Goal: Use online tool/utility: Utilize a website feature to perform a specific function

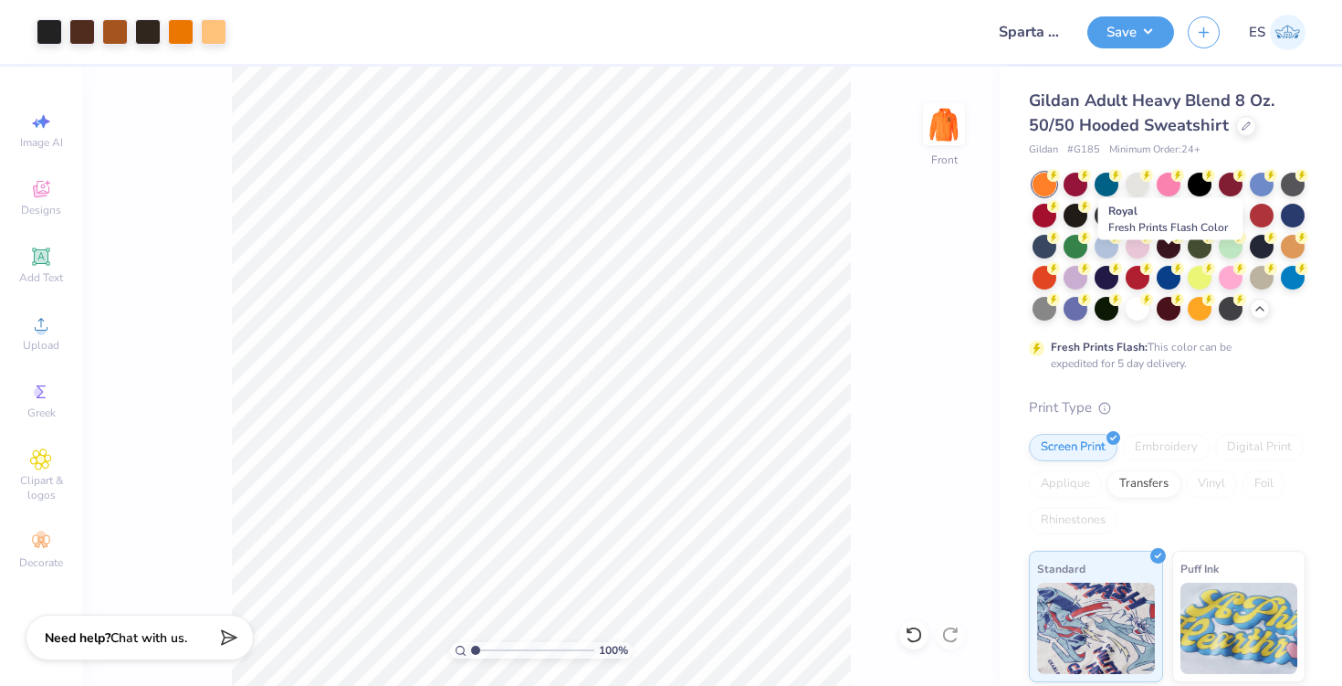
scroll to position [13, 0]
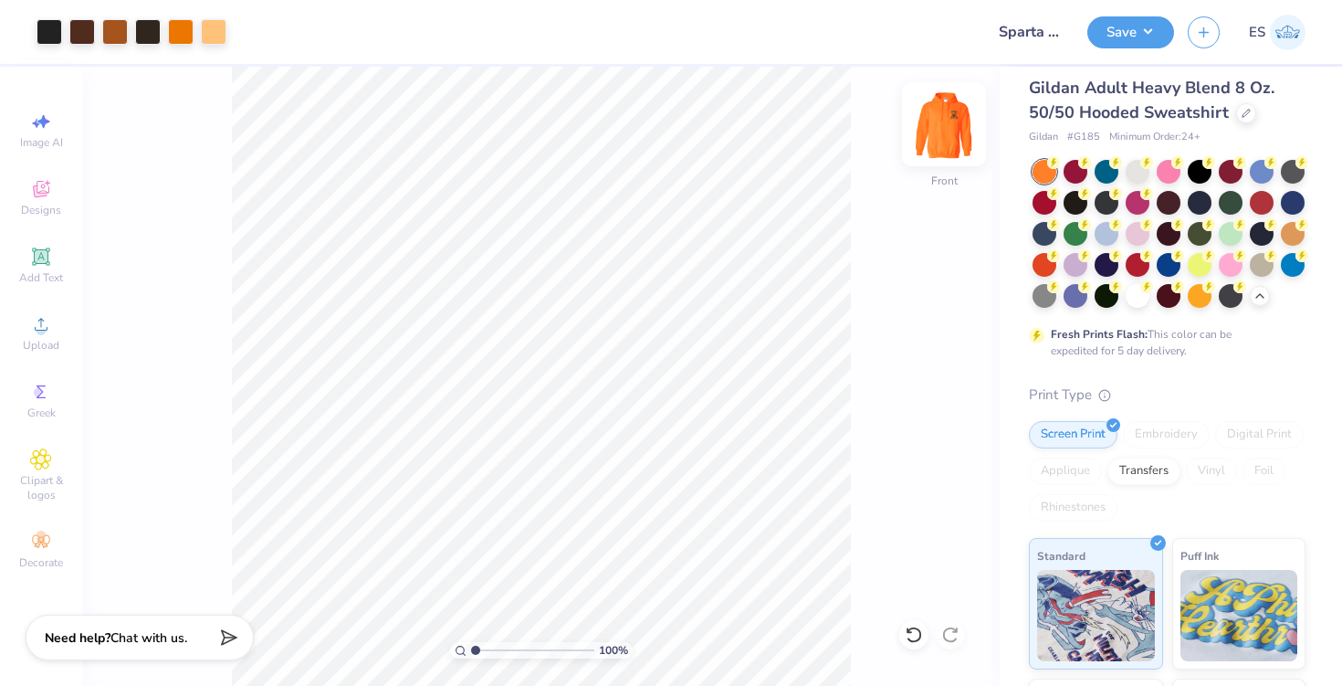
click at [948, 127] on img at bounding box center [943, 124] width 73 height 73
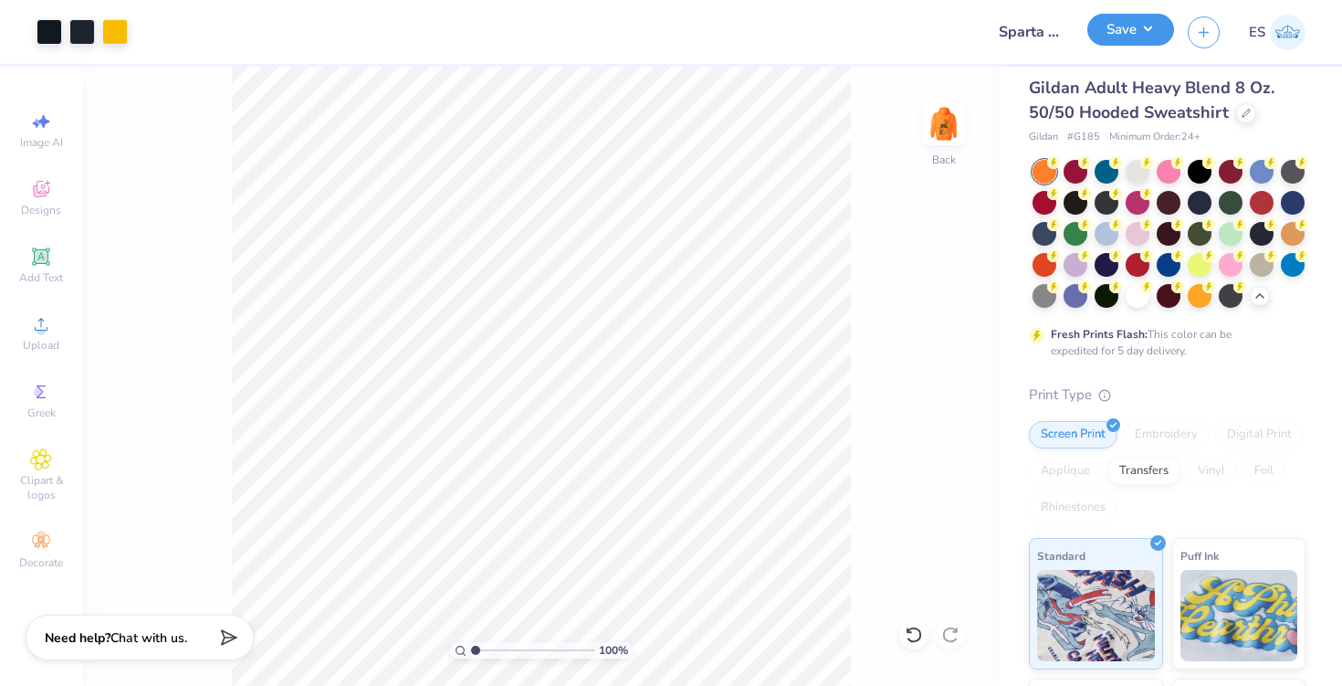
click at [1122, 37] on button "Save" at bounding box center [1130, 30] width 87 height 32
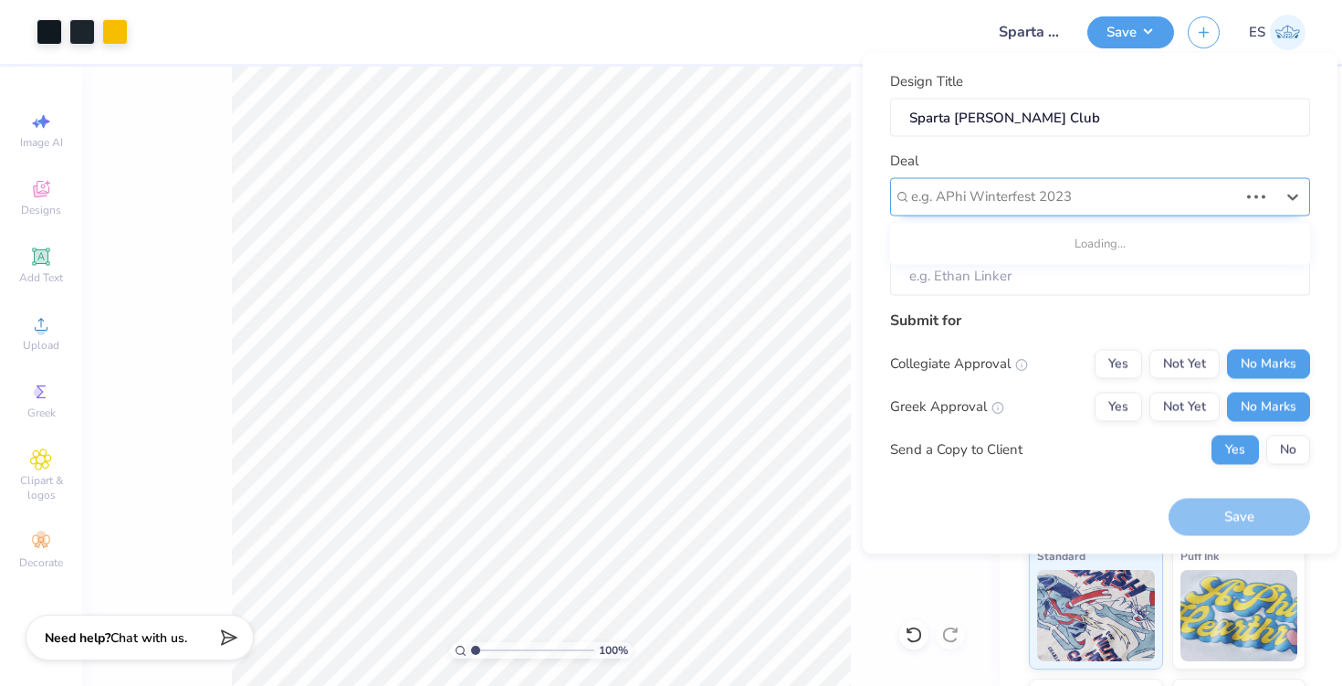
click at [1062, 196] on div at bounding box center [1074, 196] width 327 height 25
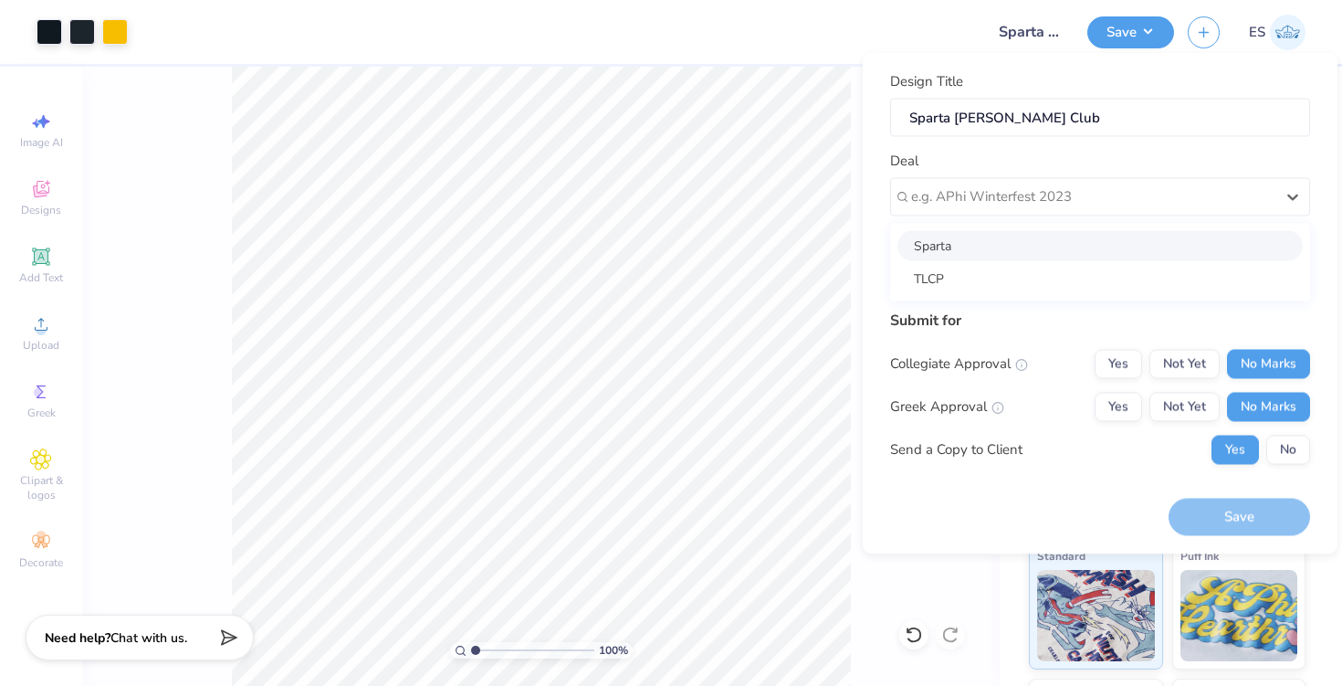
click at [998, 250] on div "Sparta" at bounding box center [1099, 245] width 405 height 30
type input "Scott Womble"
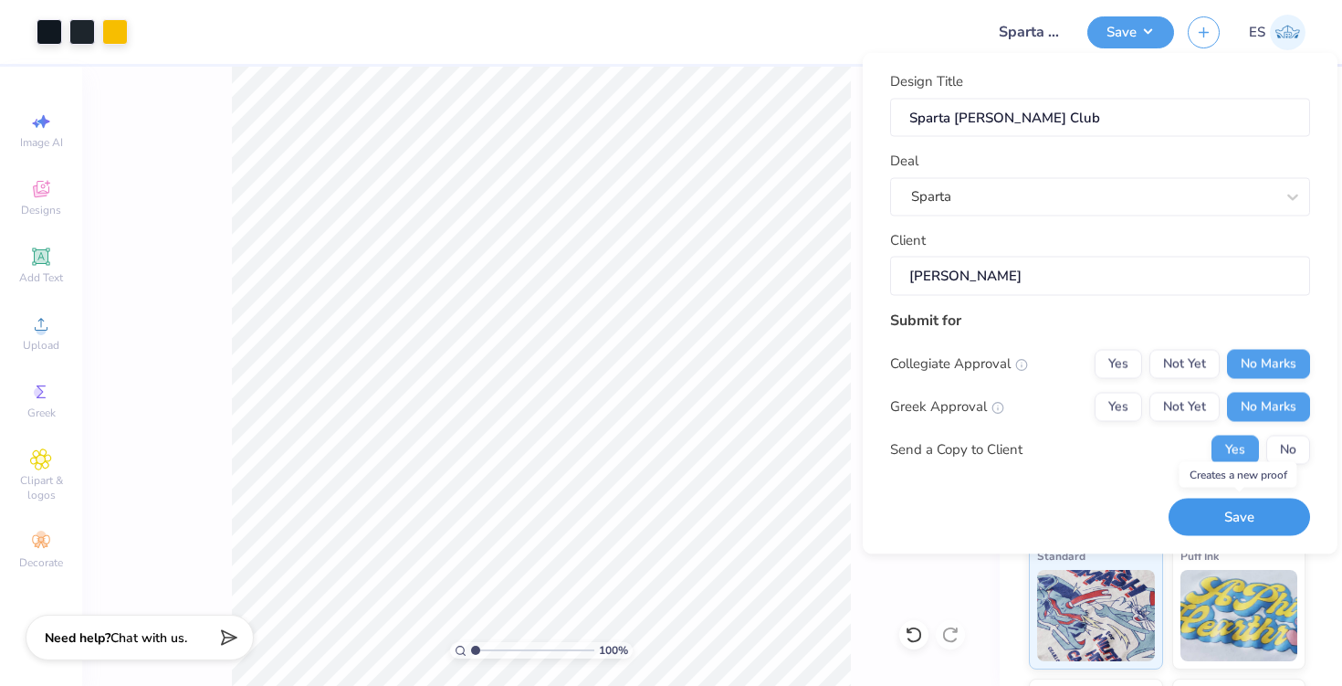
click at [1251, 514] on button "Save" at bounding box center [1238, 516] width 141 height 37
click at [1221, 526] on div "Saving..." at bounding box center [1238, 516] width 141 height 37
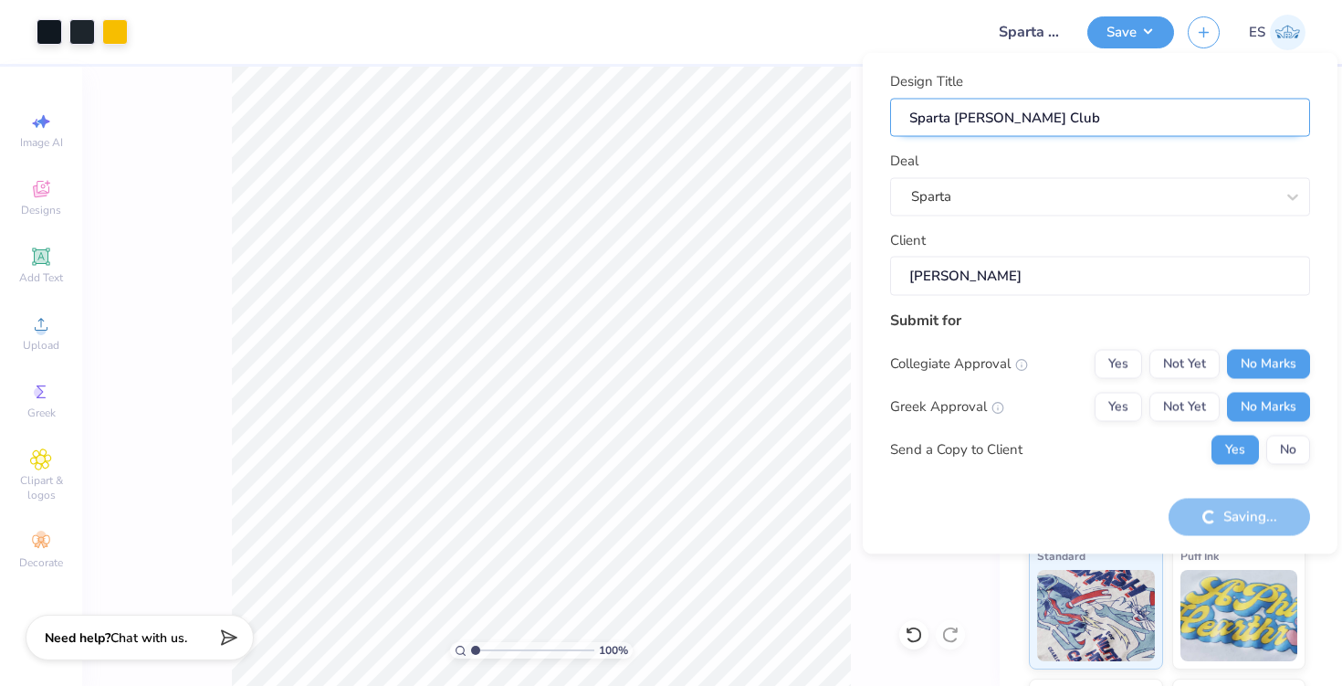
click at [1132, 126] on input "Sparta Hunt Club" at bounding box center [1100, 117] width 420 height 39
type input "Sparta Hunt Clu"
type input "Sparta Hunt Club"
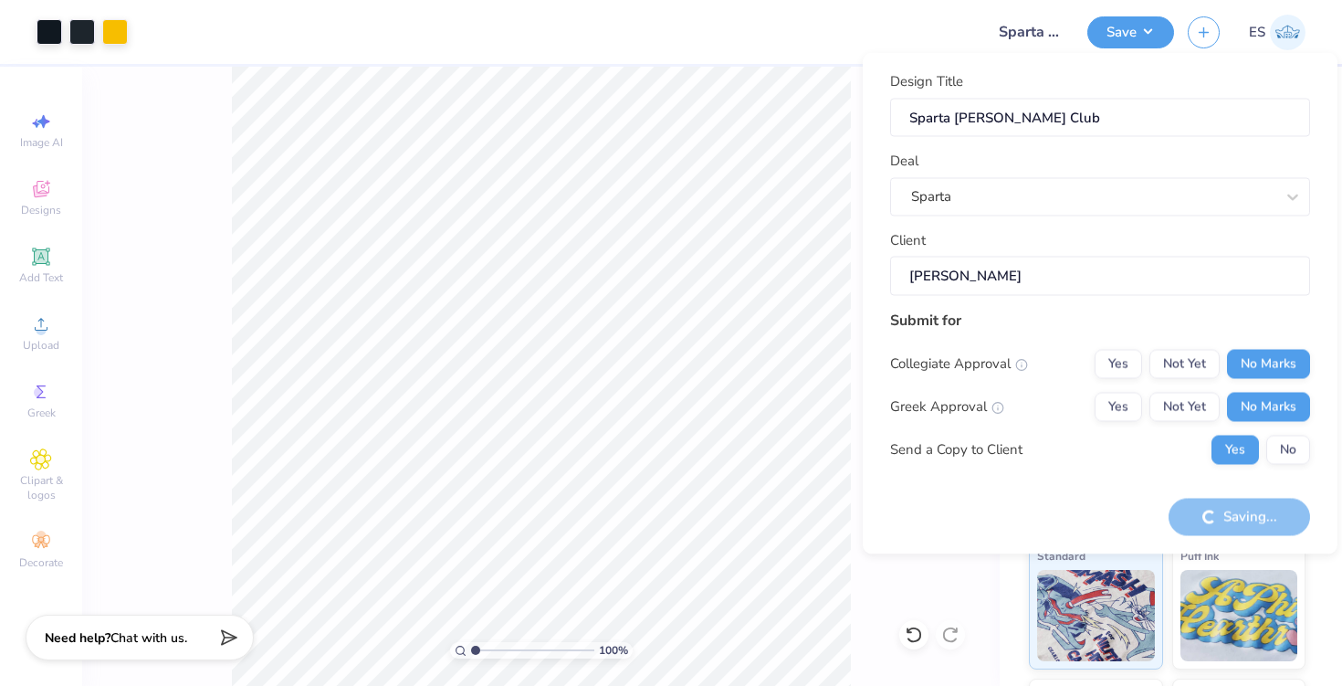
click at [1030, 487] on div "Design Title Sparta Hunt Club Deal Sparta Client Scott Womble Submit for Colleg…" at bounding box center [1100, 303] width 420 height 465
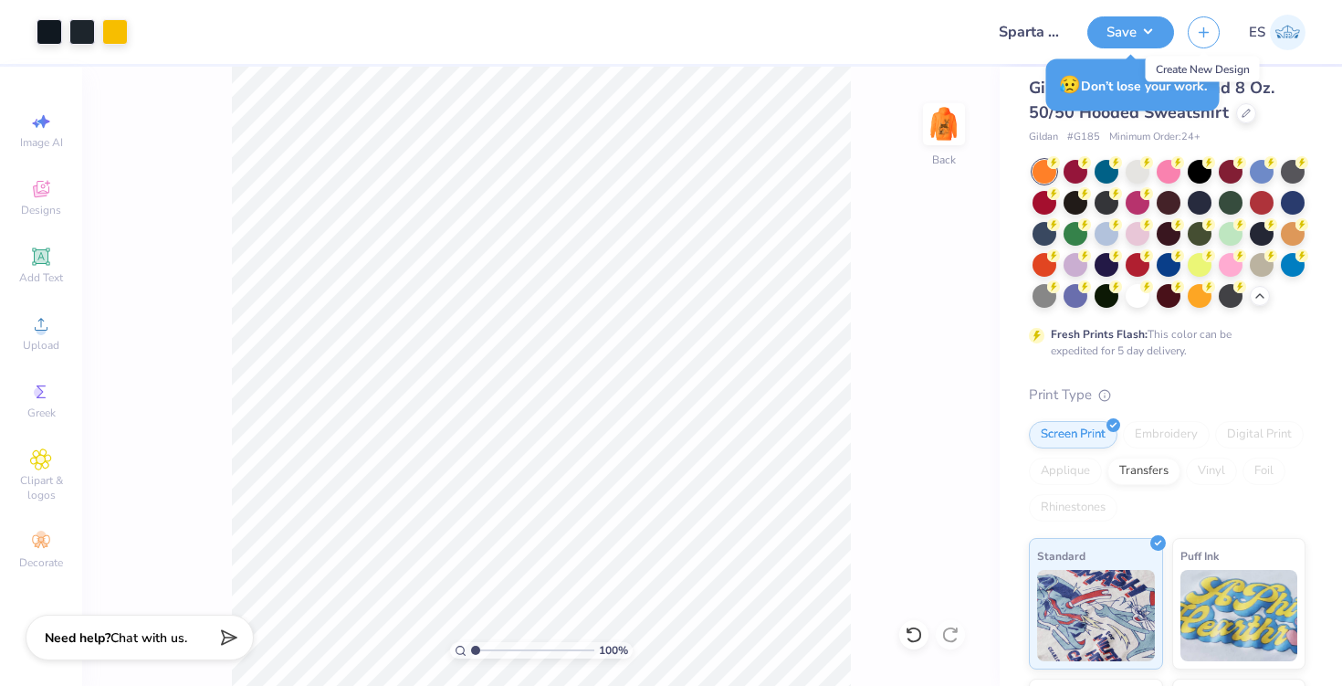
drag, startPoint x: 1205, startPoint y: 33, endPoint x: 1085, endPoint y: 97, distance: 135.6
click at [1130, 64] on body "Art colors Design Title Sparta Hunt Club Save ES Image AI Designs Add Text Uplo…" at bounding box center [671, 343] width 1342 height 686
click at [1126, 40] on button "Save" at bounding box center [1130, 32] width 87 height 32
click at [1119, 33] on button "Save" at bounding box center [1130, 32] width 87 height 32
click at [1148, 33] on button "Save" at bounding box center [1130, 32] width 87 height 32
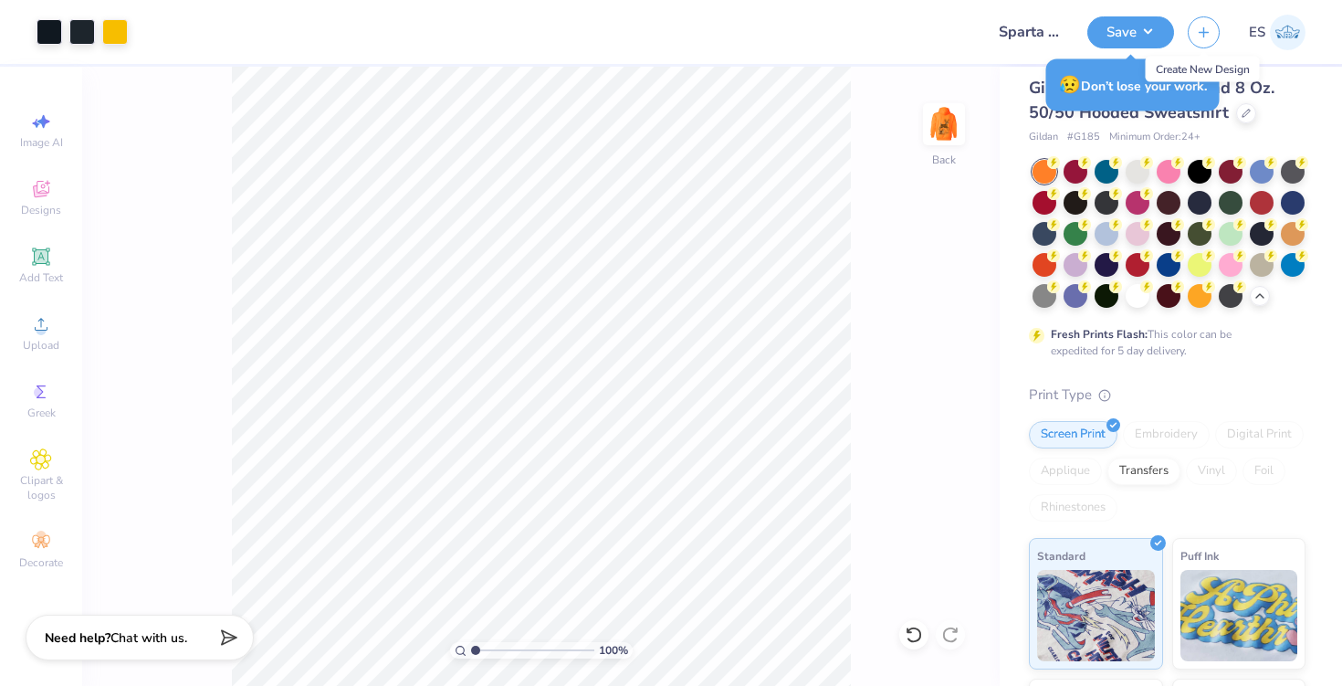
click at [1085, 97] on div "😥 Don’t lose your work." at bounding box center [1132, 85] width 173 height 52
click at [1004, 173] on div "Deal Sparta" at bounding box center [1100, 186] width 420 height 66
click at [1076, 170] on div "Deal Sparta" at bounding box center [1100, 186] width 420 height 66
click at [1120, 28] on button "Save" at bounding box center [1130, 32] width 87 height 32
click at [1136, 76] on div "😥 Don’t lose your work." at bounding box center [1132, 85] width 173 height 52
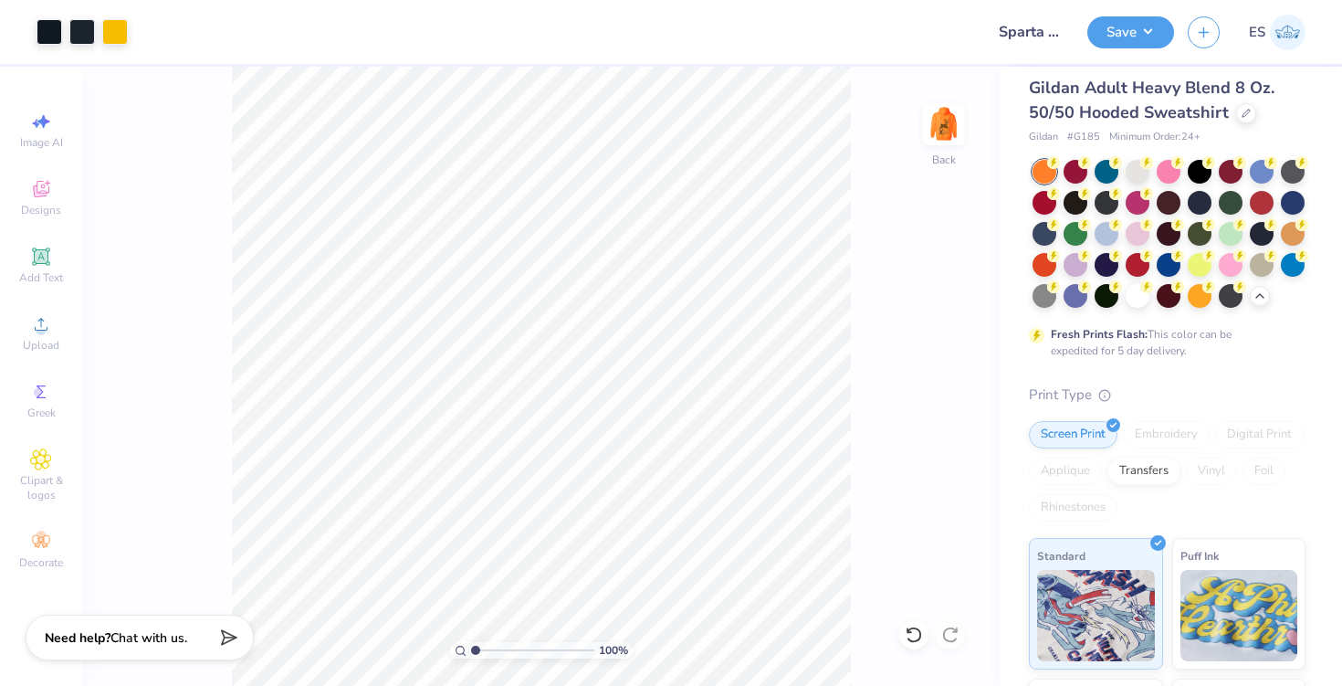
click at [1134, 105] on span "Gildan Adult Heavy Blend 8 Oz. 50/50 Hooded Sweatshirt" at bounding box center [1152, 100] width 246 height 47
click at [1125, 32] on button "Save" at bounding box center [1130, 30] width 87 height 32
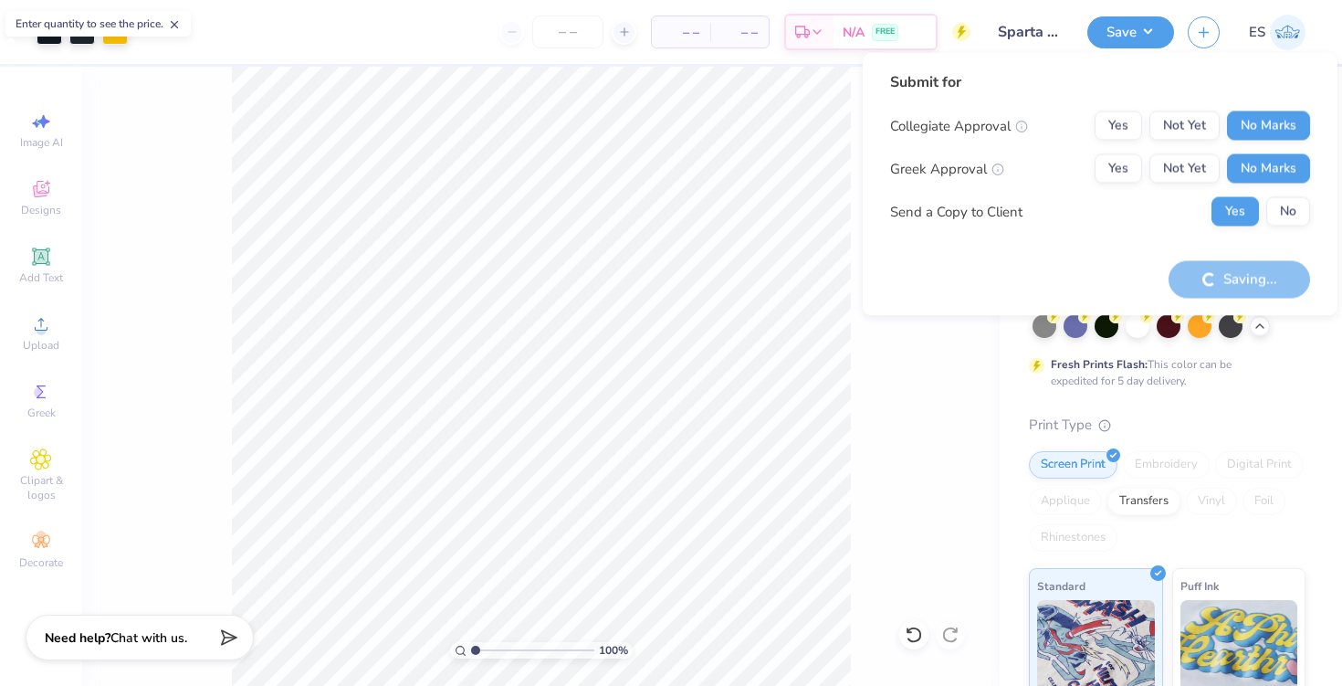
scroll to position [43, 0]
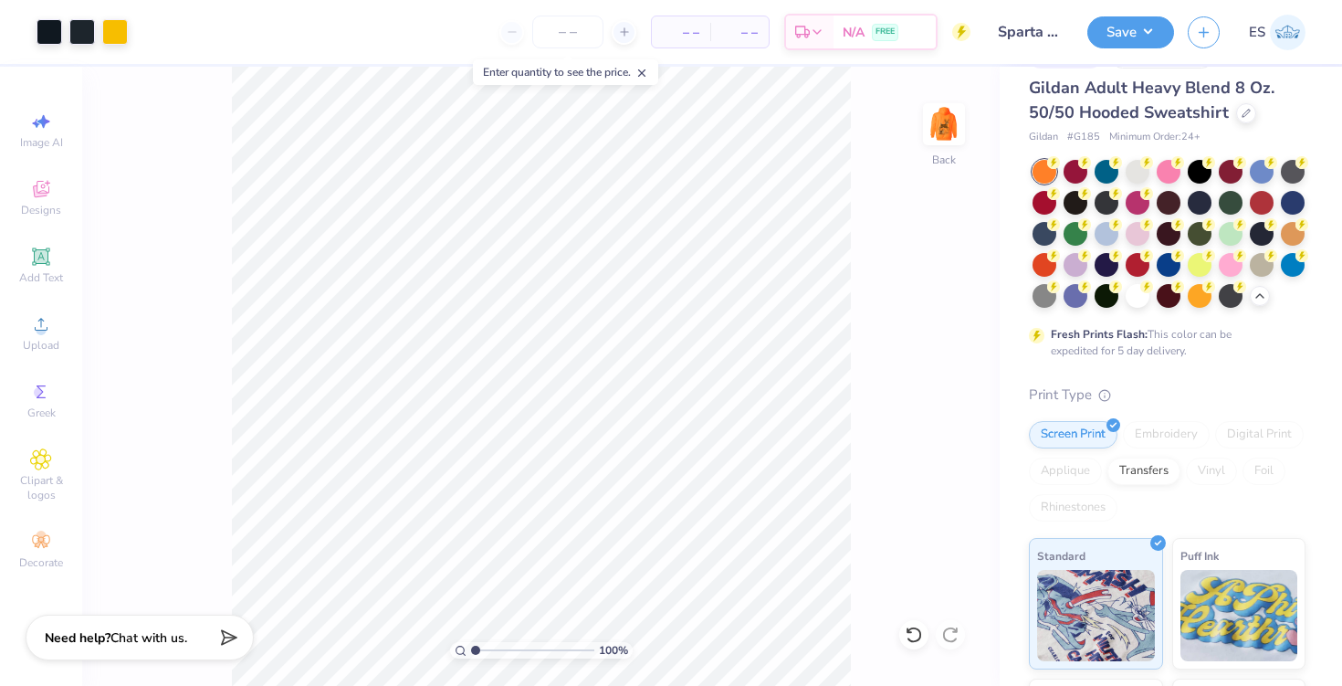
click at [611, 20] on div at bounding box center [567, 32] width 137 height 33
click at [618, 25] on div at bounding box center [624, 32] width 25 height 25
click at [570, 37] on icon at bounding box center [563, 32] width 13 height 13
click at [575, 37] on div "13" at bounding box center [506, 32] width 137 height 33
click at [570, 37] on icon at bounding box center [563, 32] width 13 height 13
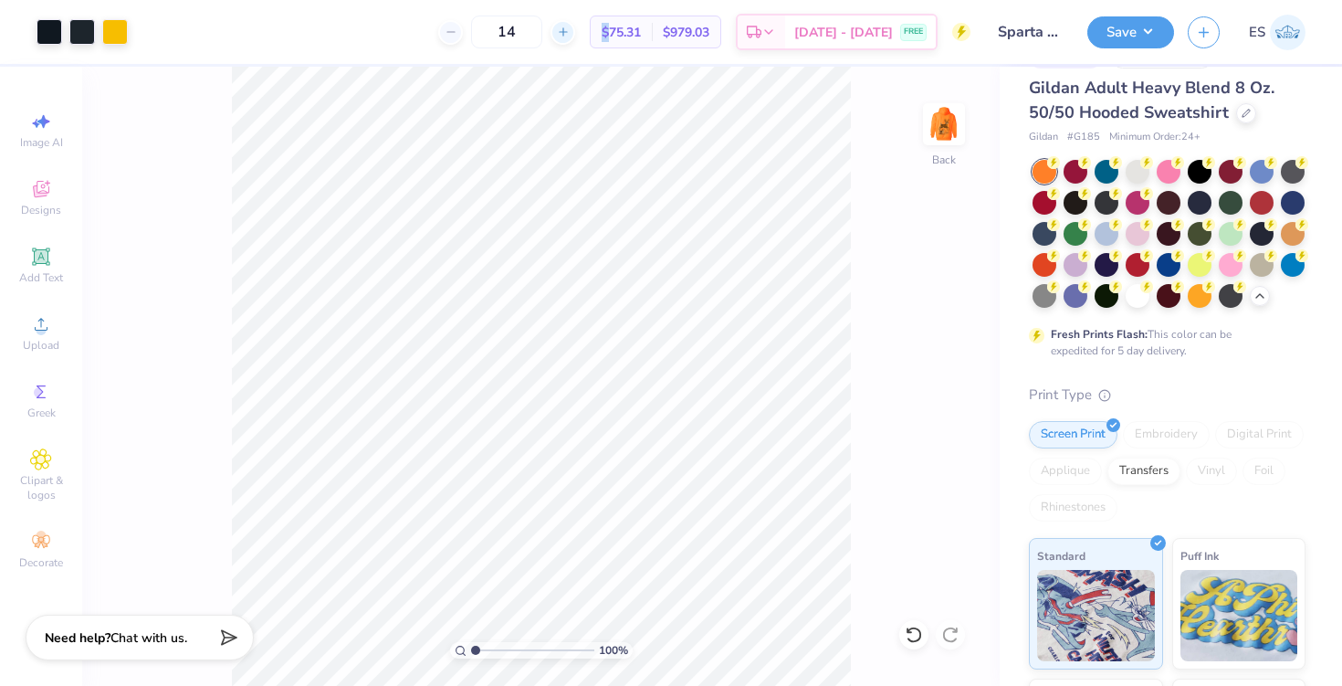
click at [570, 37] on icon at bounding box center [563, 32] width 13 height 13
click at [575, 37] on div "18" at bounding box center [506, 32] width 137 height 33
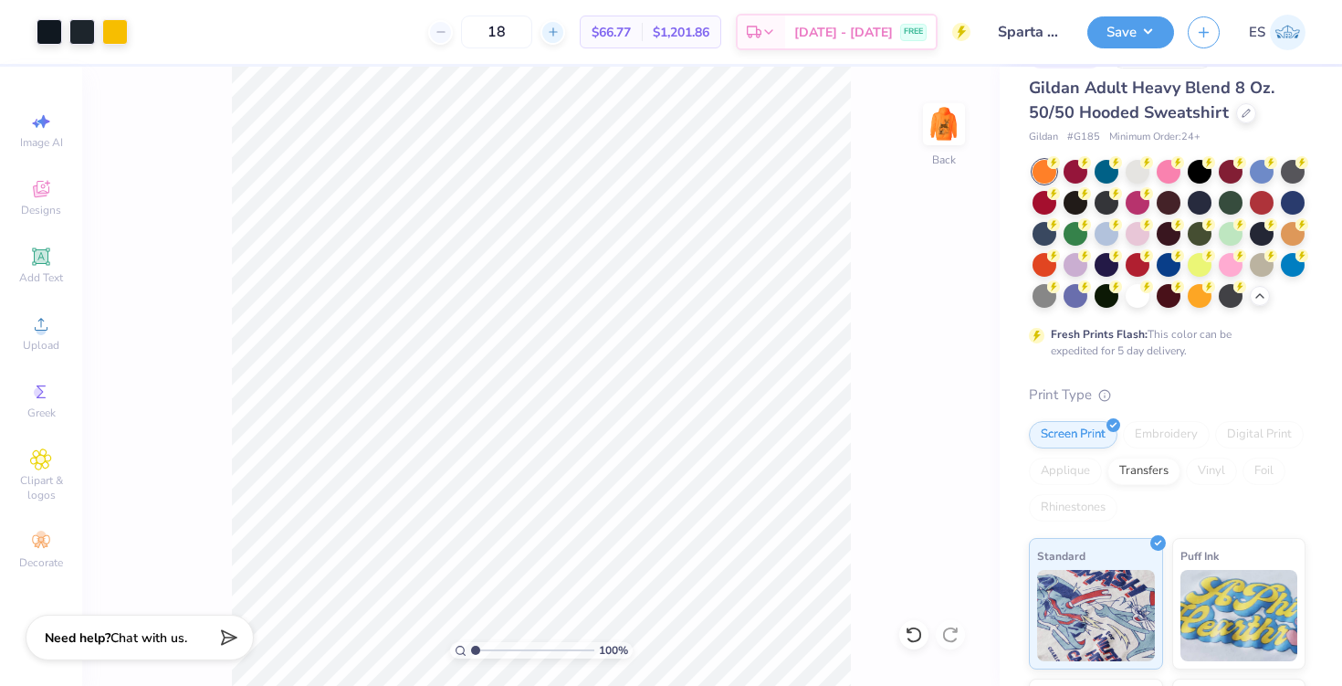
click at [565, 37] on div at bounding box center [552, 32] width 25 height 25
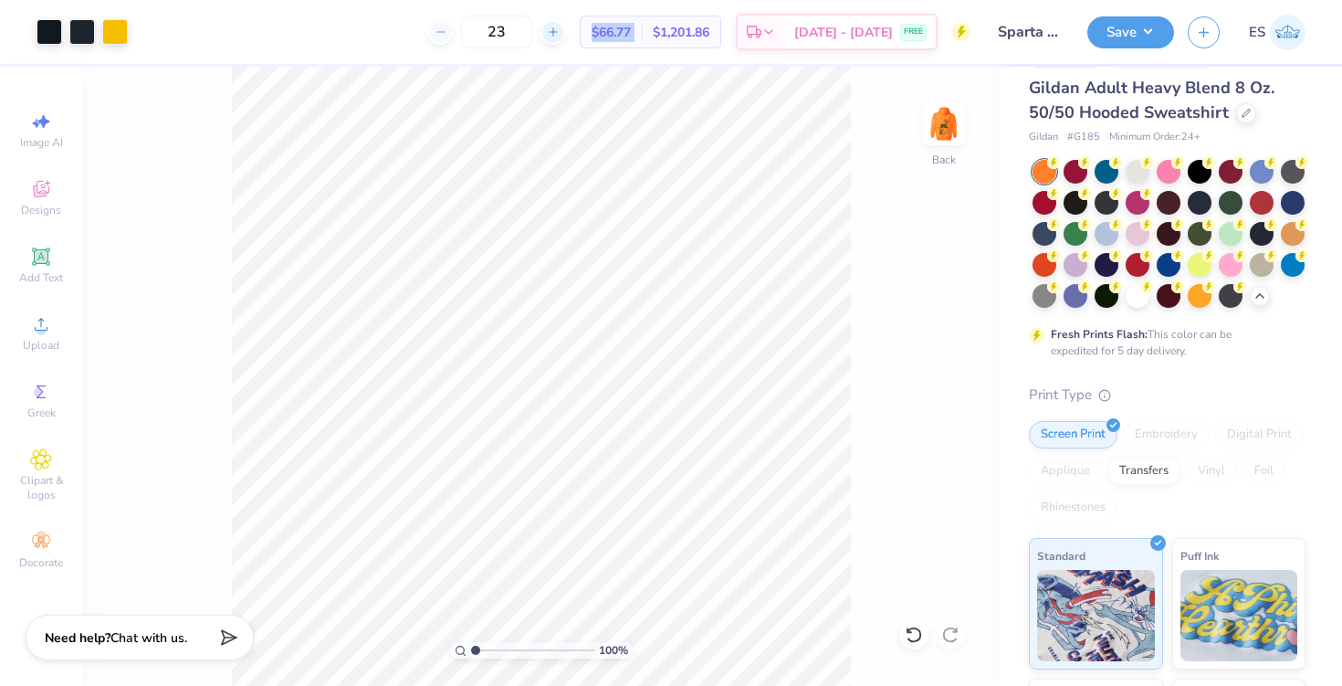
click at [565, 37] on div at bounding box center [552, 32] width 25 height 25
type input "24"
click at [631, 32] on span "$48.45" at bounding box center [611, 32] width 39 height 19
click at [1262, 290] on icon at bounding box center [1259, 294] width 15 height 15
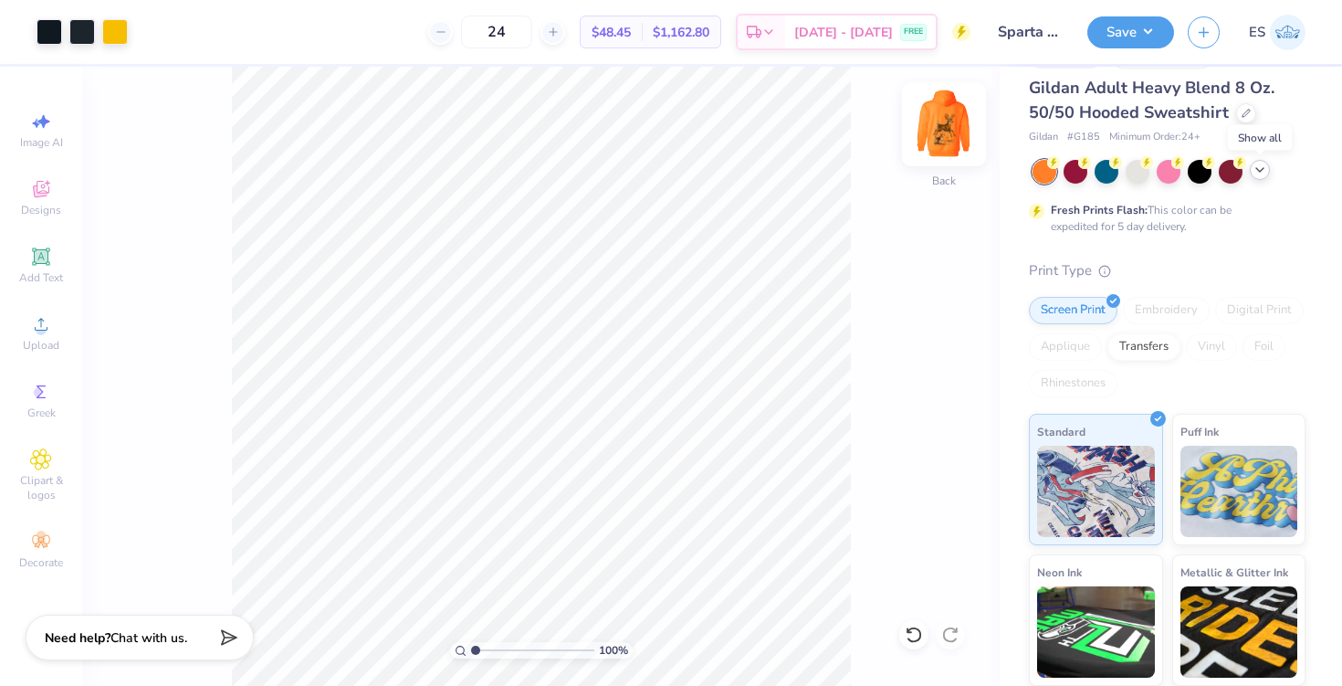
click at [948, 130] on img at bounding box center [943, 124] width 73 height 73
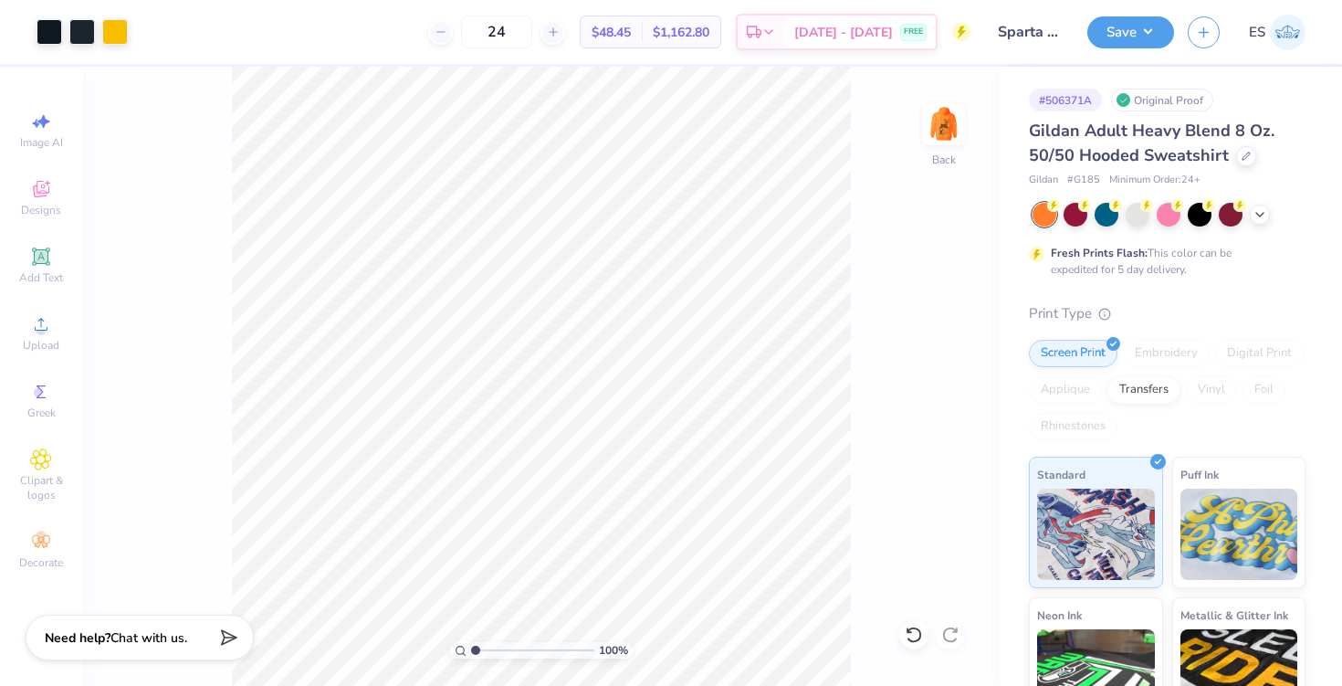
scroll to position [43, 0]
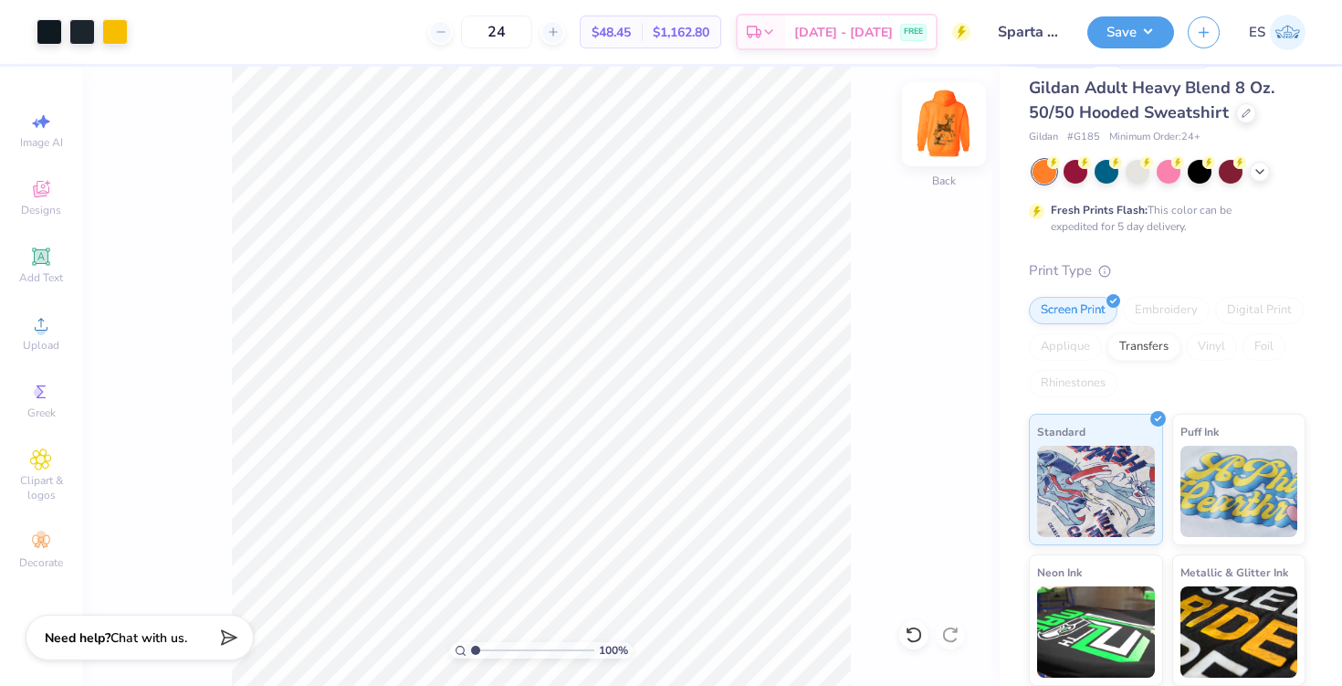
click at [936, 110] on img at bounding box center [943, 124] width 73 height 73
click at [561, 37] on div "24" at bounding box center [496, 32] width 137 height 33
click at [560, 36] on icon at bounding box center [553, 32] width 13 height 13
click at [447, 35] on icon at bounding box center [441, 32] width 13 height 13
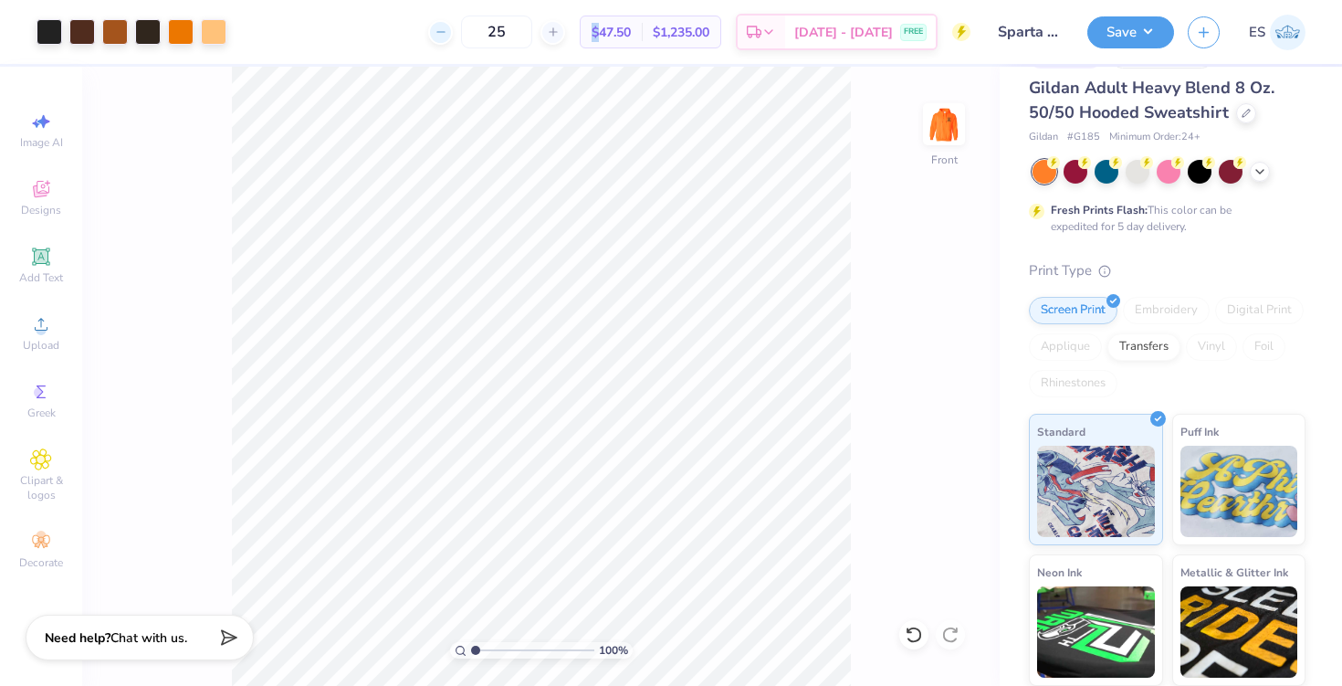
click at [447, 35] on icon at bounding box center [441, 32] width 13 height 13
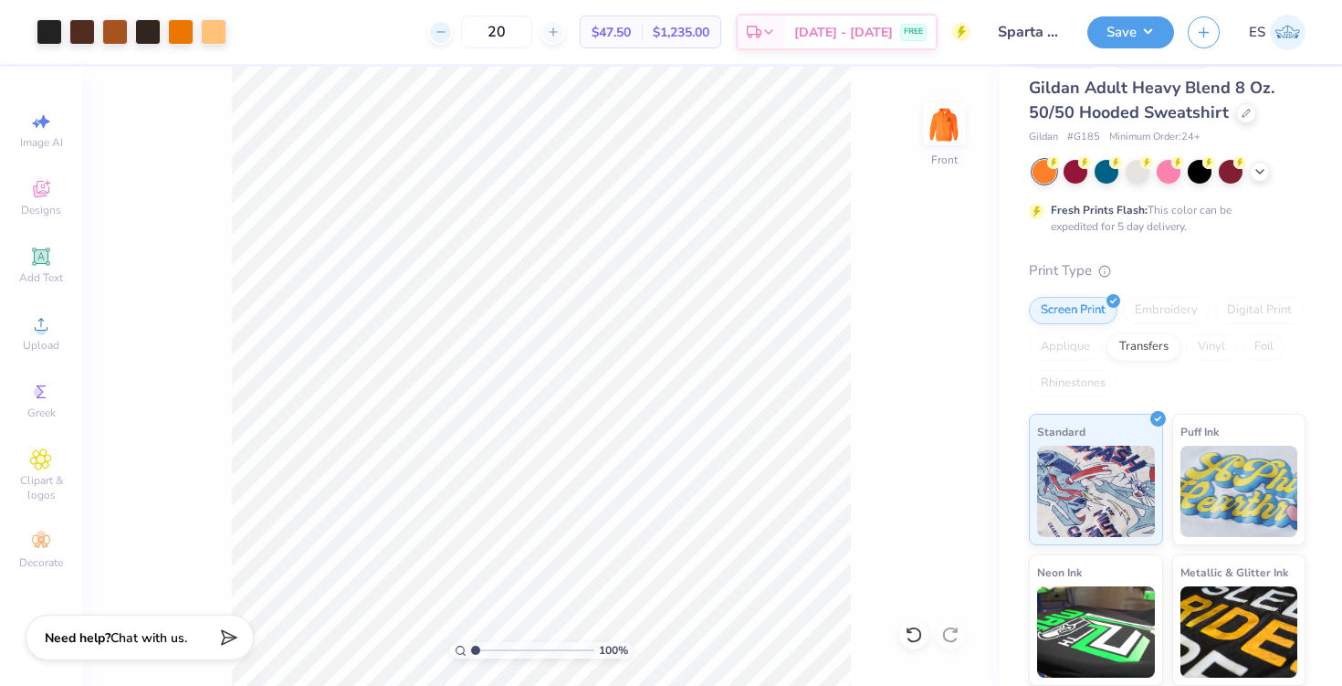
click at [447, 33] on icon at bounding box center [441, 32] width 13 height 13
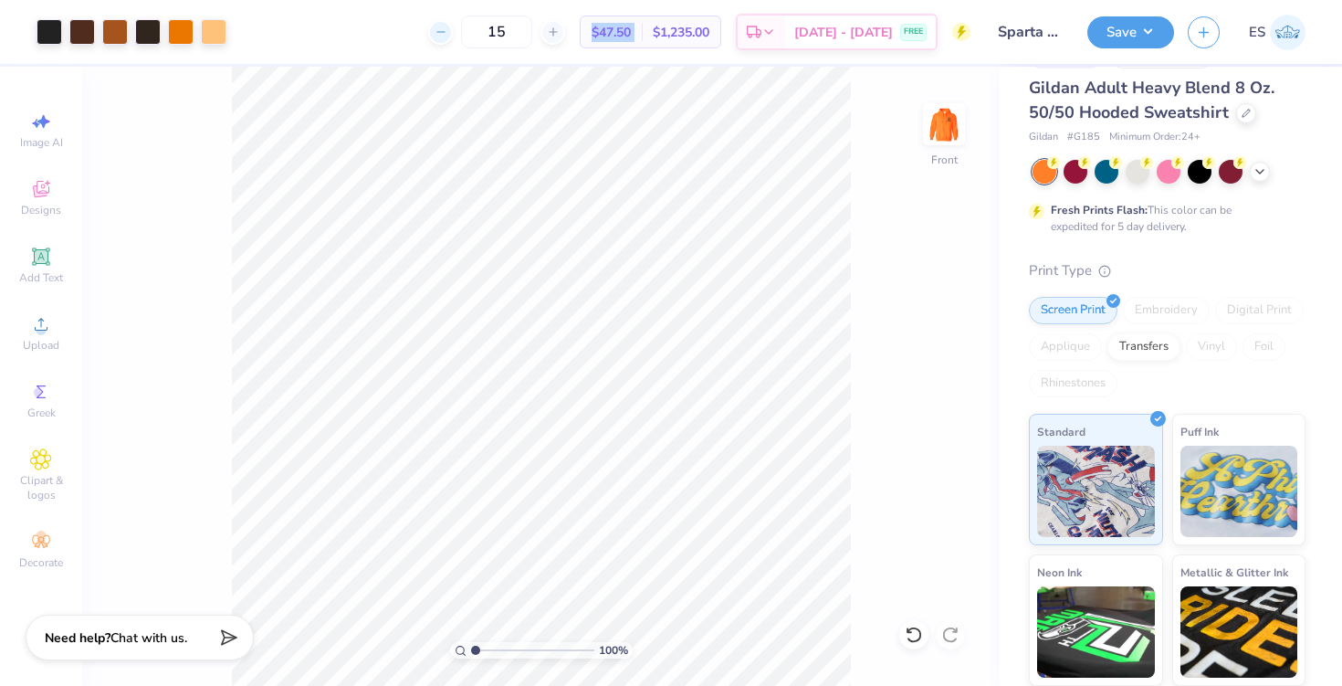
click at [447, 33] on icon at bounding box center [441, 32] width 13 height 13
click at [447, 28] on icon at bounding box center [441, 32] width 13 height 13
type input "13"
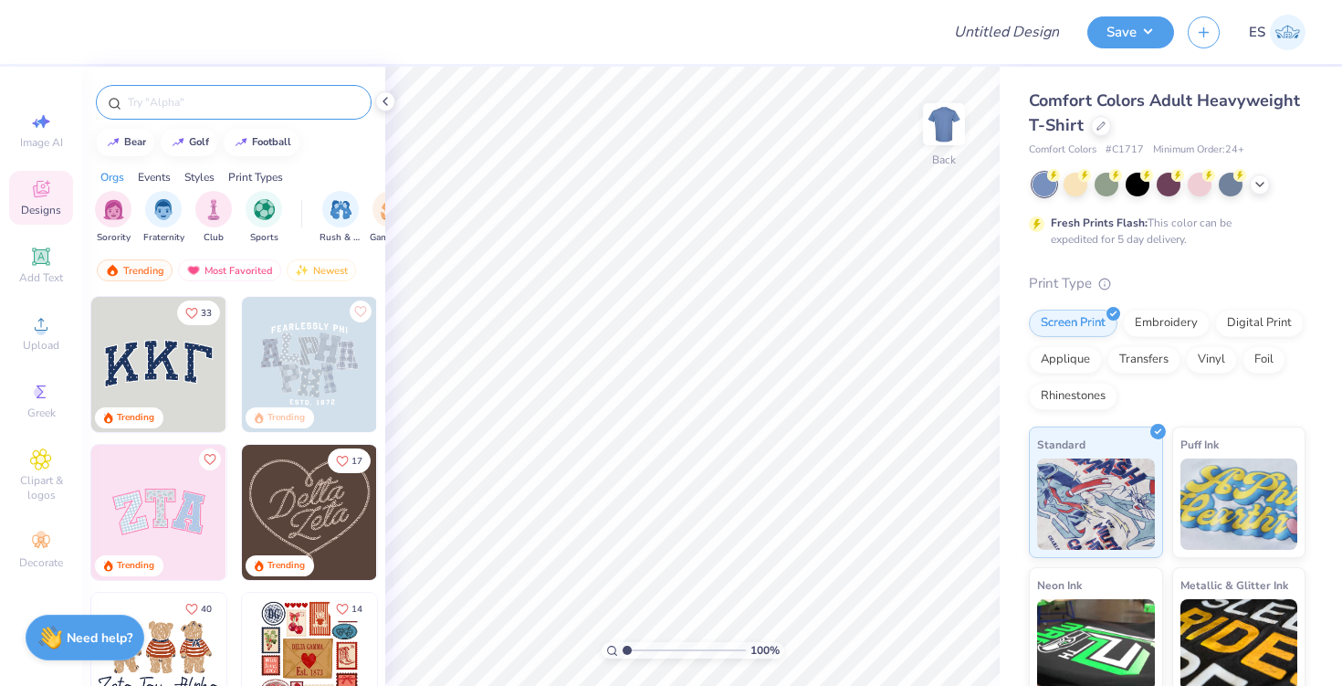
click at [257, 115] on div at bounding box center [234, 102] width 276 height 35
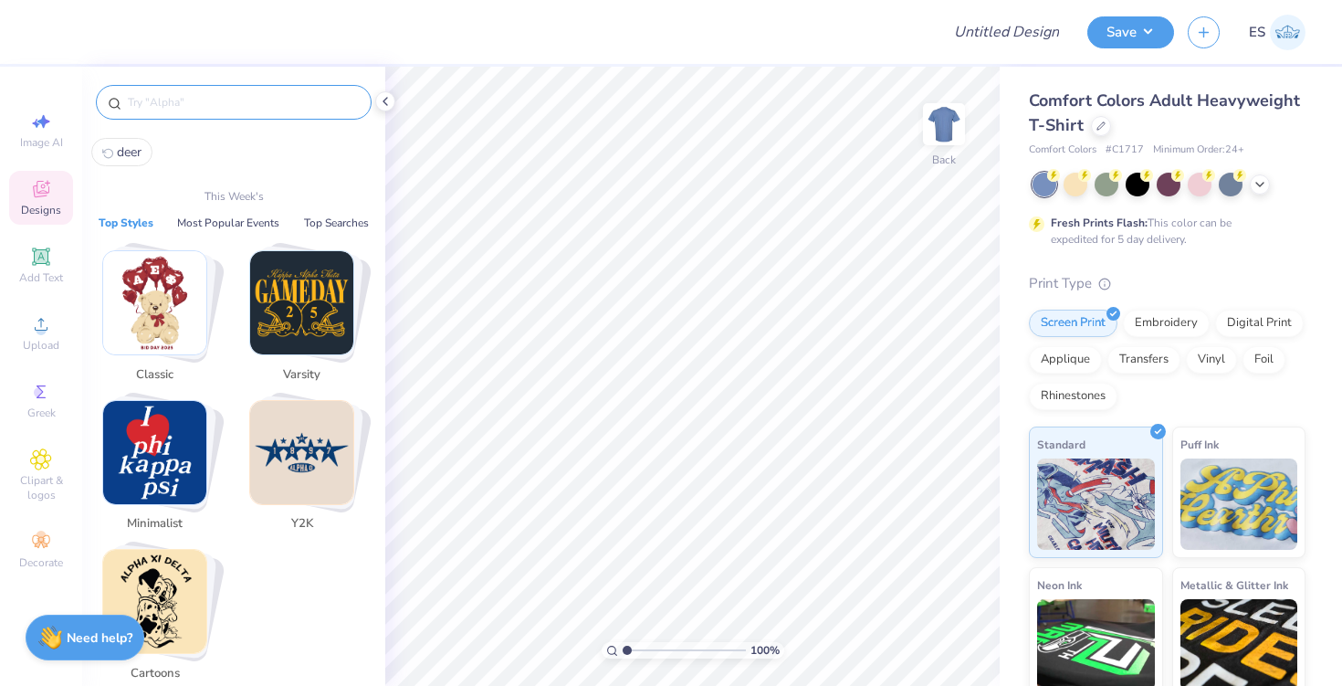
click at [253, 104] on input "text" at bounding box center [243, 102] width 234 height 18
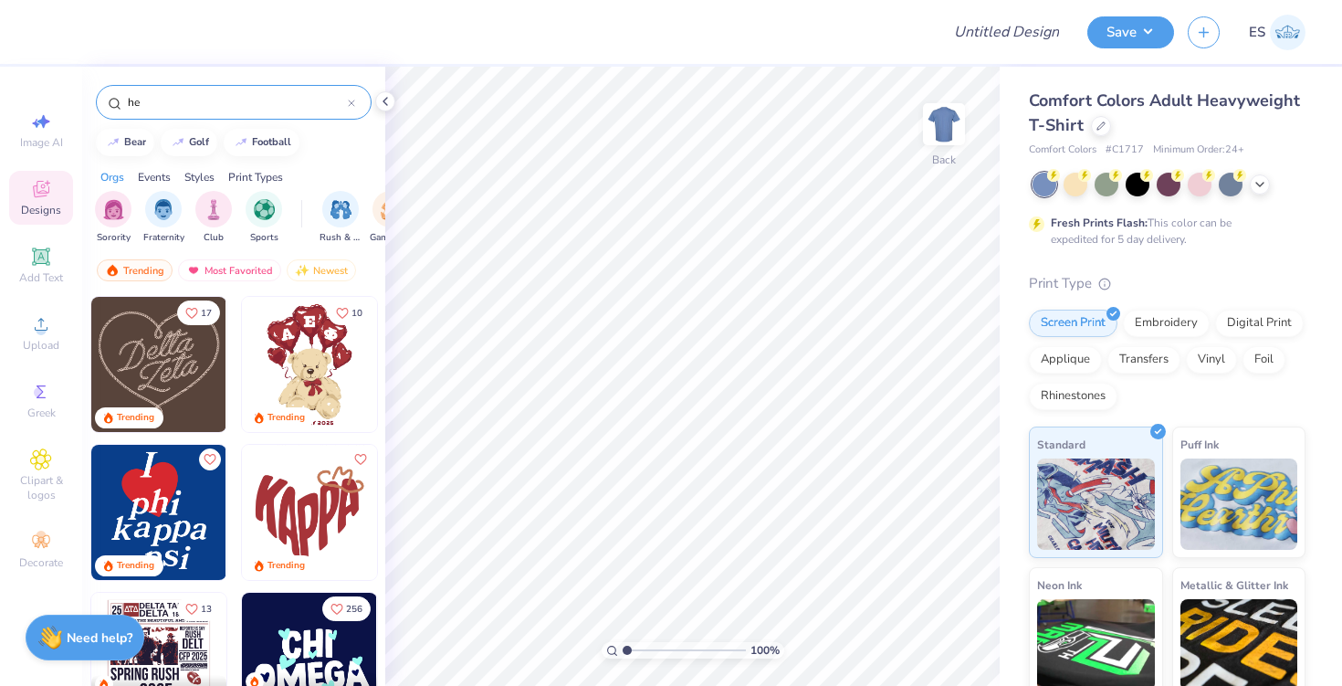
type input "h"
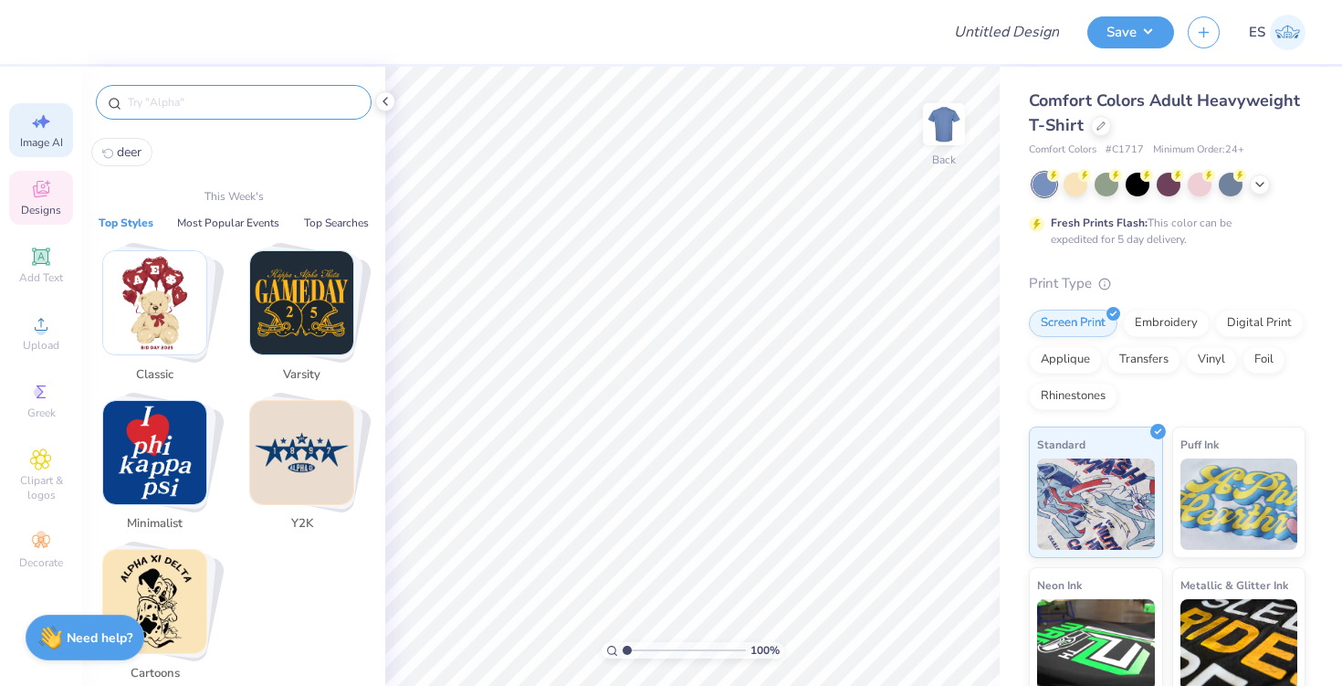
click at [50, 132] on div "Image AI" at bounding box center [41, 130] width 64 height 54
select select "4"
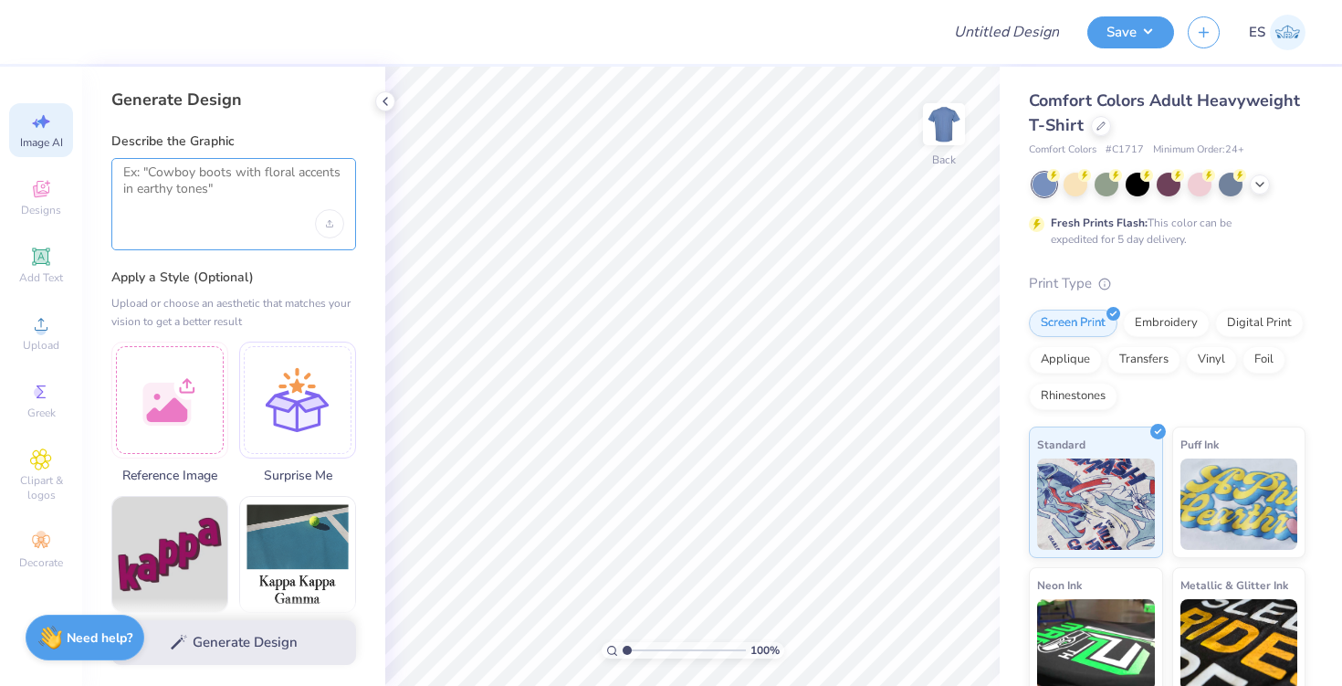
click at [168, 186] on textarea at bounding box center [233, 187] width 221 height 46
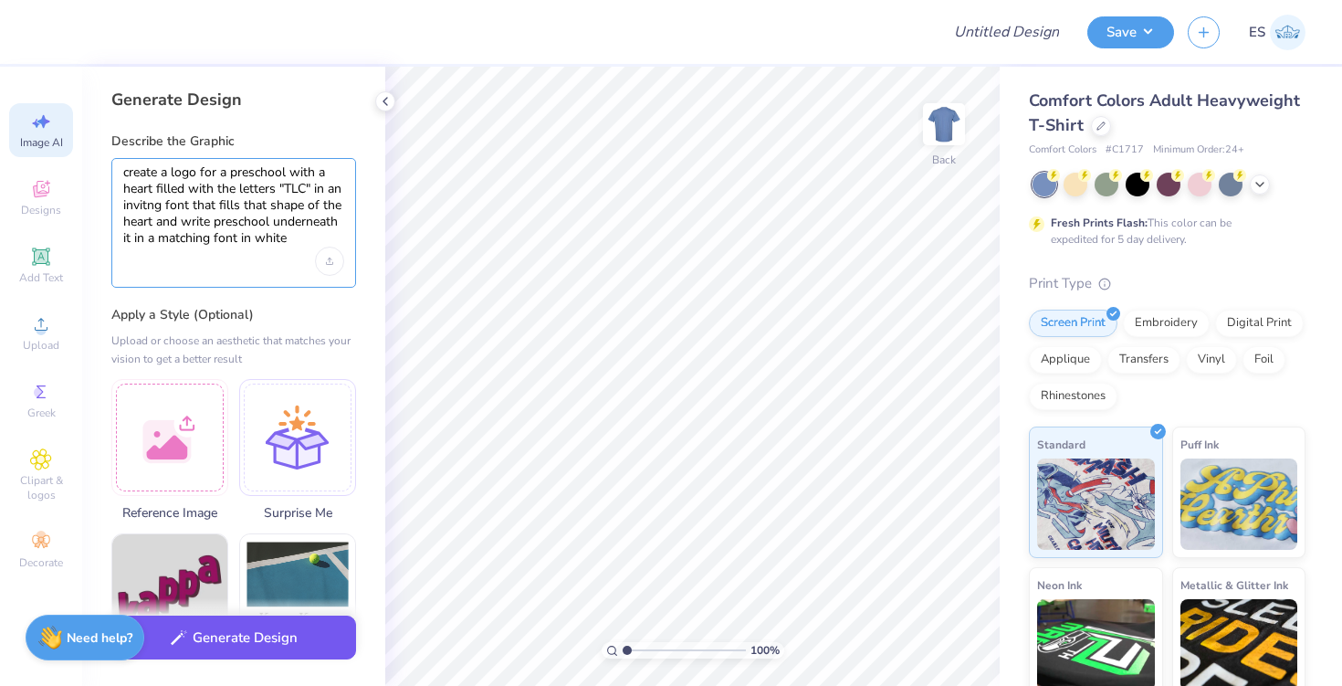
type textarea "create a logo for a preschool with a heart filled with the letters "TLC" in an …"
click at [233, 636] on button "Generate Design" at bounding box center [233, 637] width 245 height 45
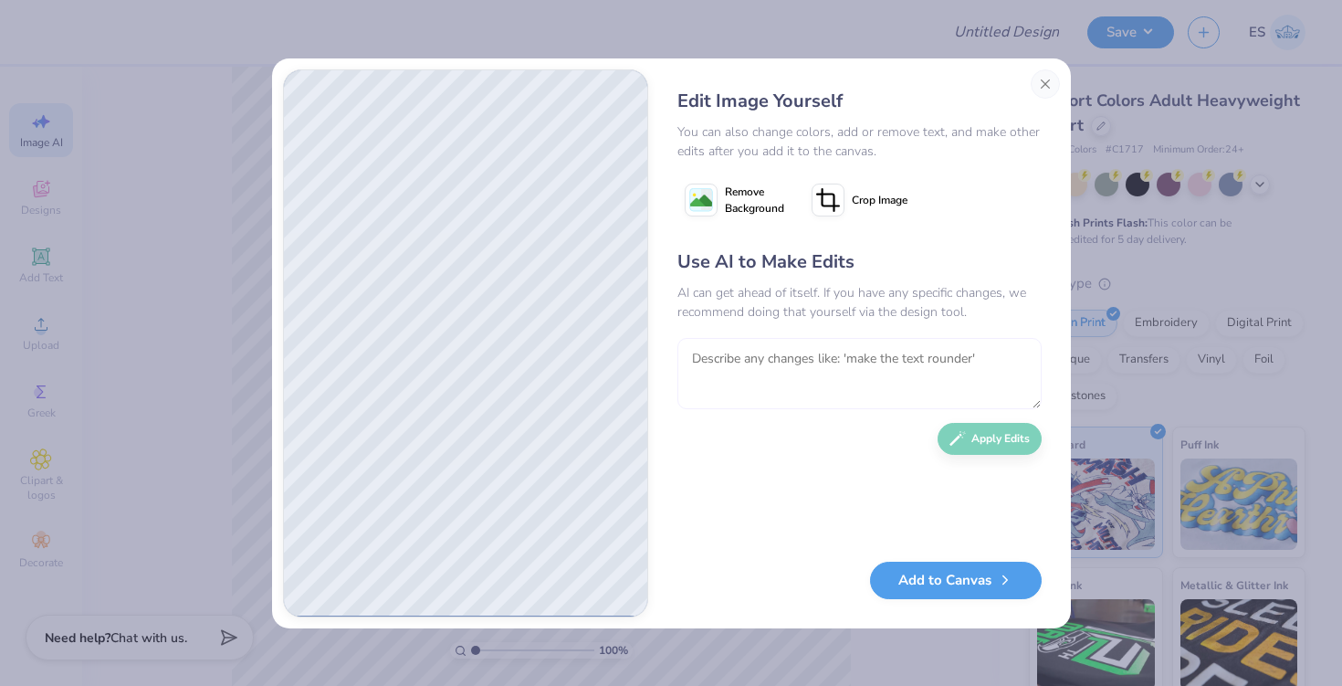
click at [825, 344] on textarea at bounding box center [859, 373] width 364 height 71
type textarea "make it more of a brand that can be consistant"
click at [1006, 437] on button "Apply Edits" at bounding box center [990, 434] width 104 height 32
click at [886, 379] on textarea "To enrich screen reader interactions, please activate Accessibility in Grammarl…" at bounding box center [859, 373] width 364 height 71
type textarea "make more disticnt and have the letters fill the shape of the heart organically"
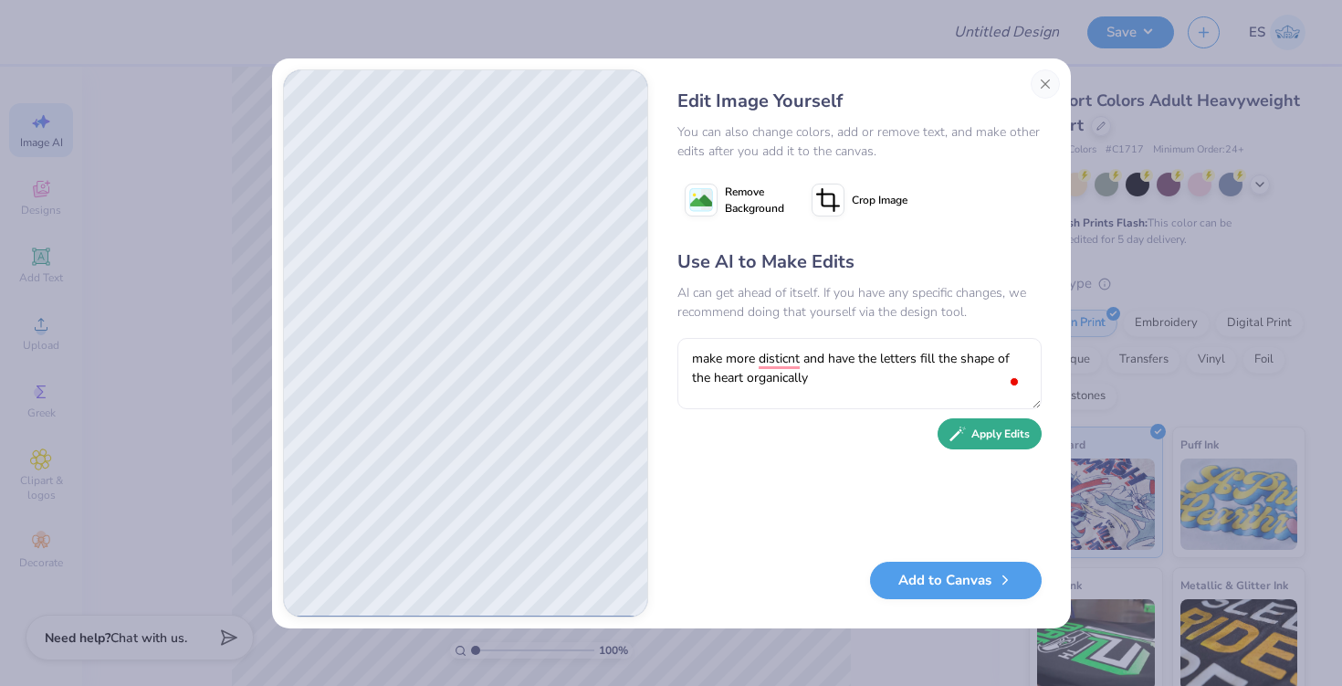
click at [1020, 441] on button "Apply Edits" at bounding box center [990, 434] width 104 height 32
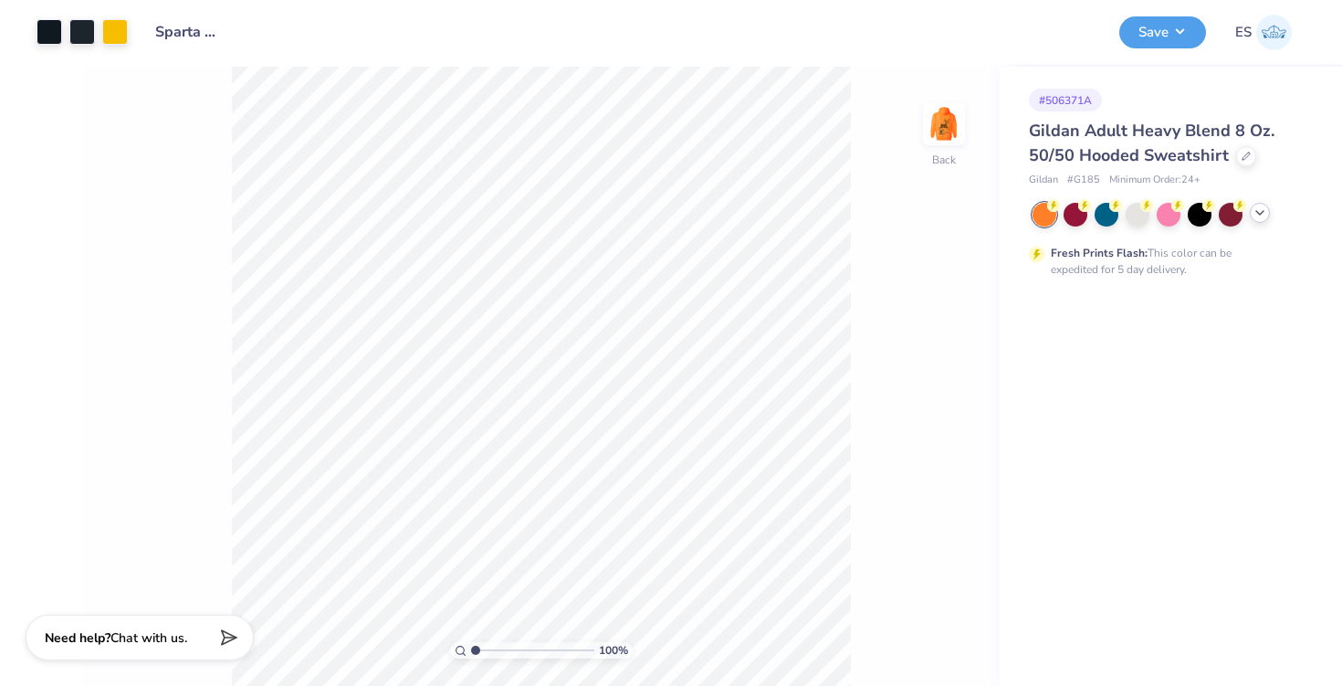
click at [1258, 214] on icon at bounding box center [1259, 212] width 15 height 15
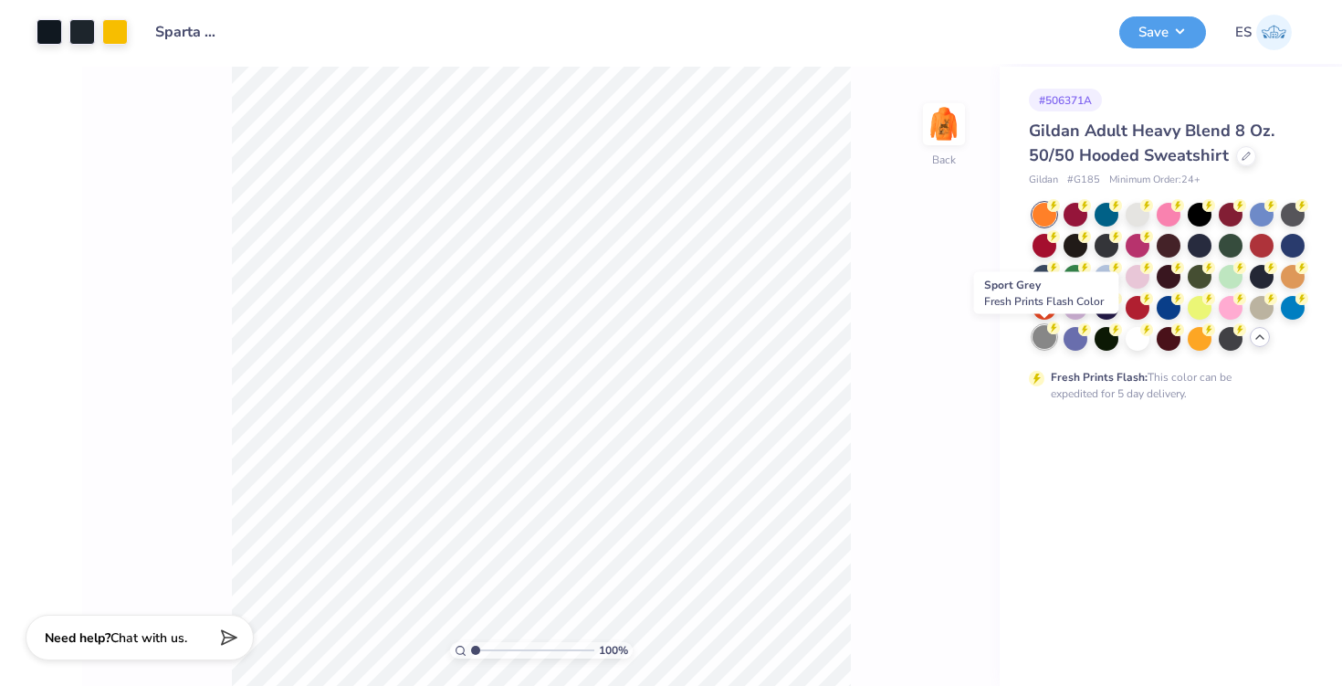
click at [1038, 336] on div at bounding box center [1044, 337] width 24 height 24
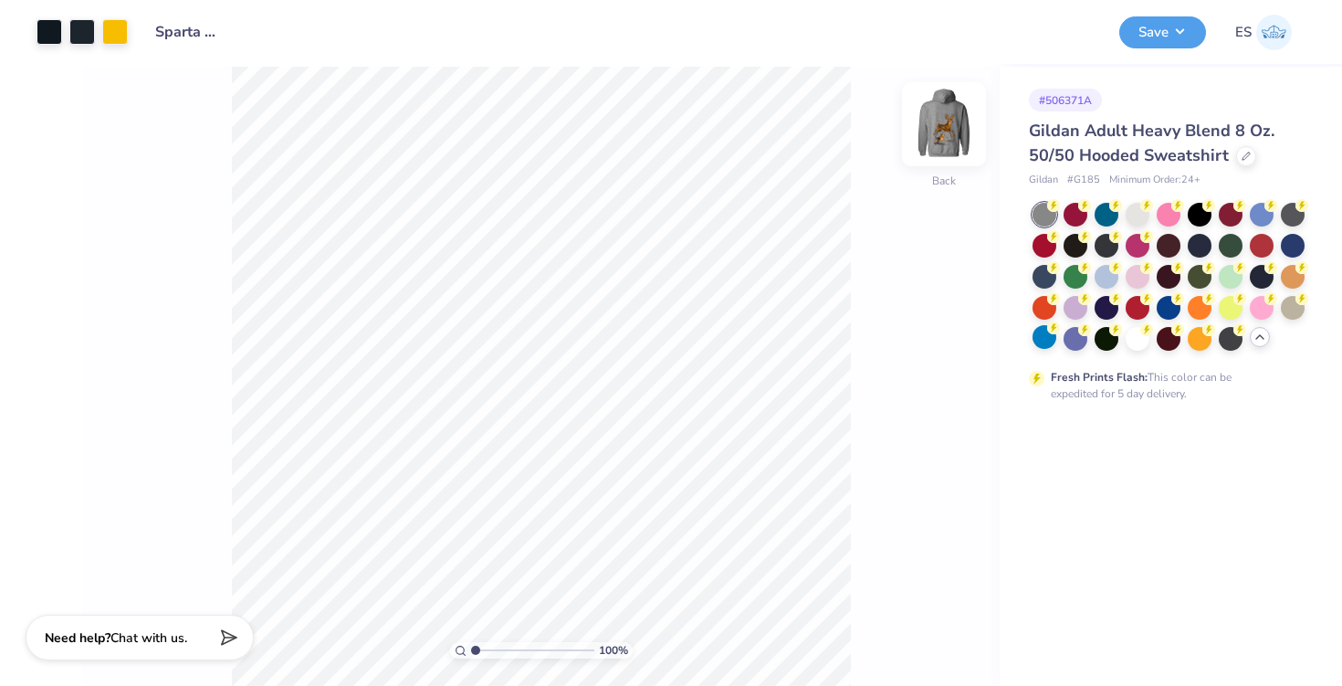
click at [940, 110] on img at bounding box center [943, 124] width 73 height 73
drag, startPoint x: 938, startPoint y: 136, endPoint x: 1141, endPoint y: 218, distance: 218.7
click at [938, 135] on img at bounding box center [944, 124] width 37 height 37
click at [1140, 218] on div at bounding box center [1138, 213] width 24 height 24
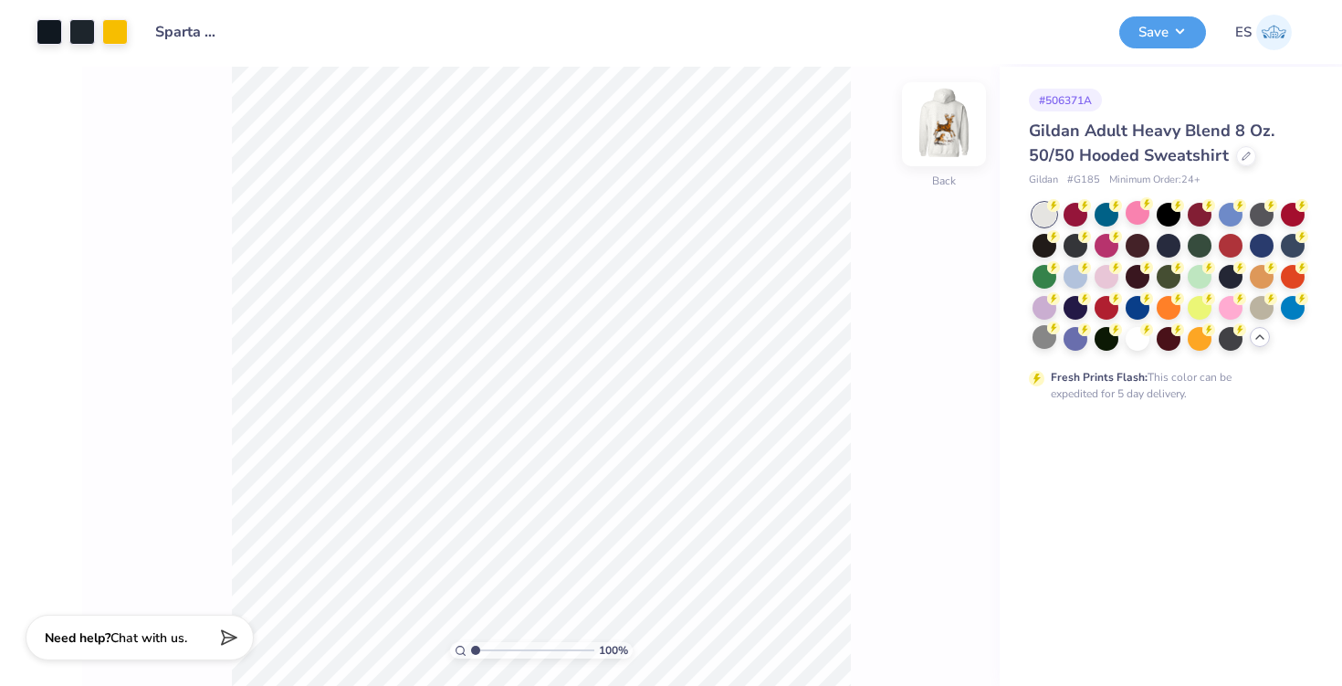
click at [939, 119] on img at bounding box center [943, 124] width 73 height 73
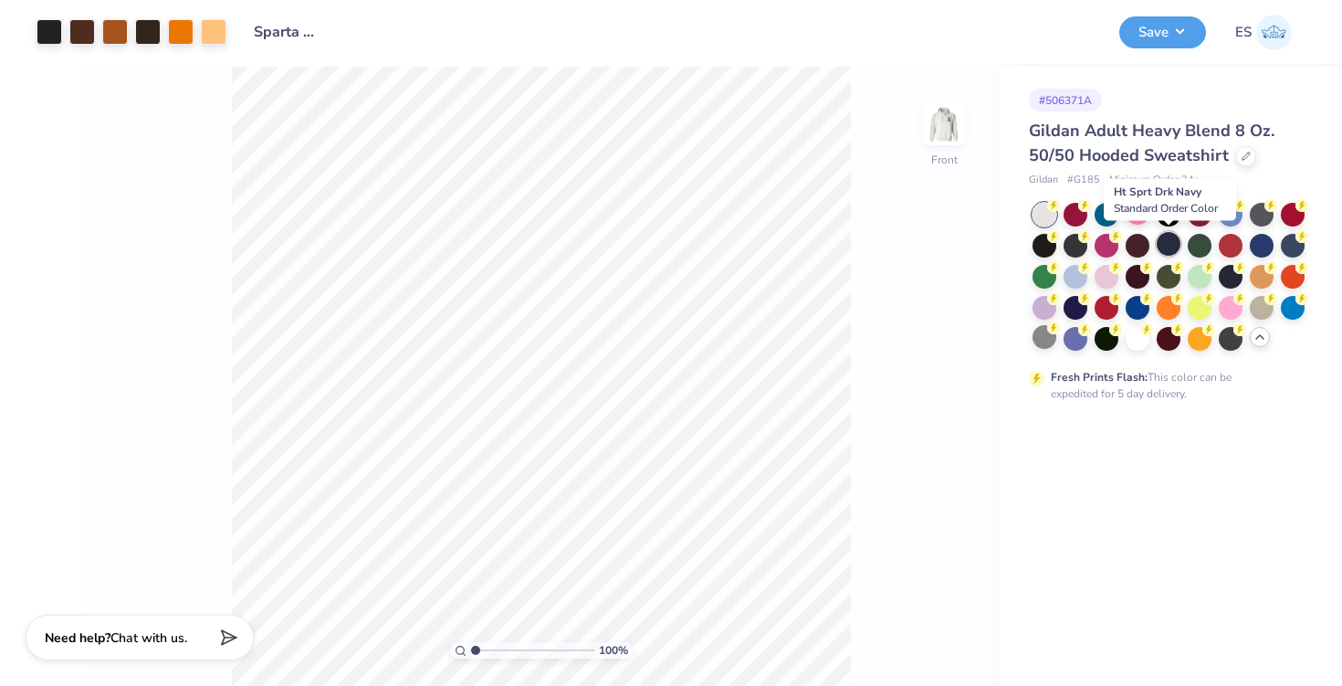
click at [1166, 243] on div at bounding box center [1169, 244] width 24 height 24
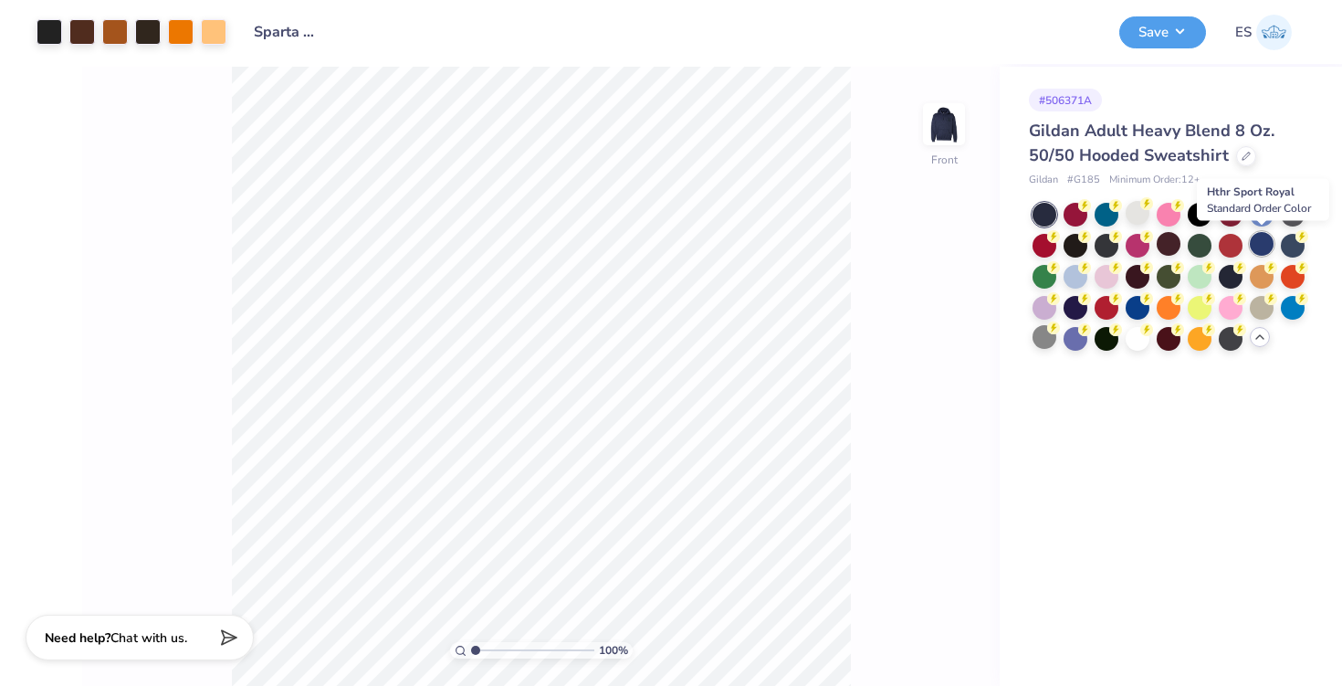
click at [1254, 247] on div at bounding box center [1262, 244] width 24 height 24
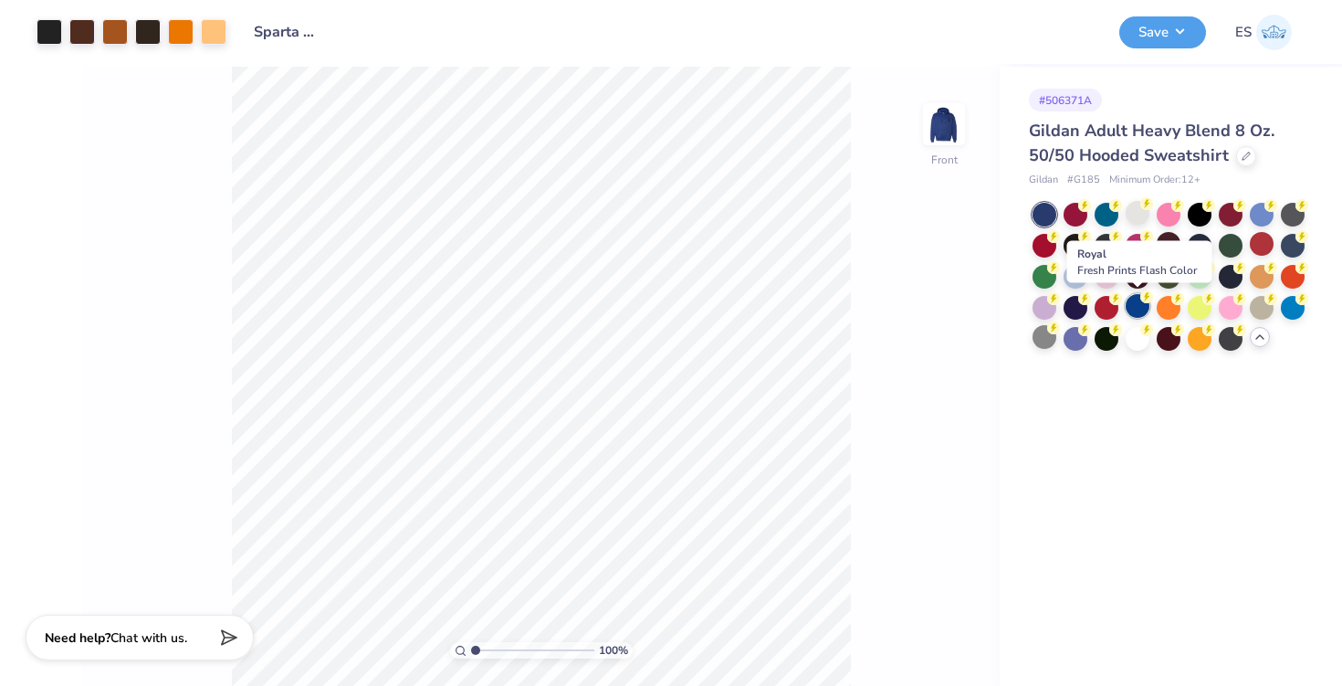
click at [1135, 311] on div at bounding box center [1138, 306] width 24 height 24
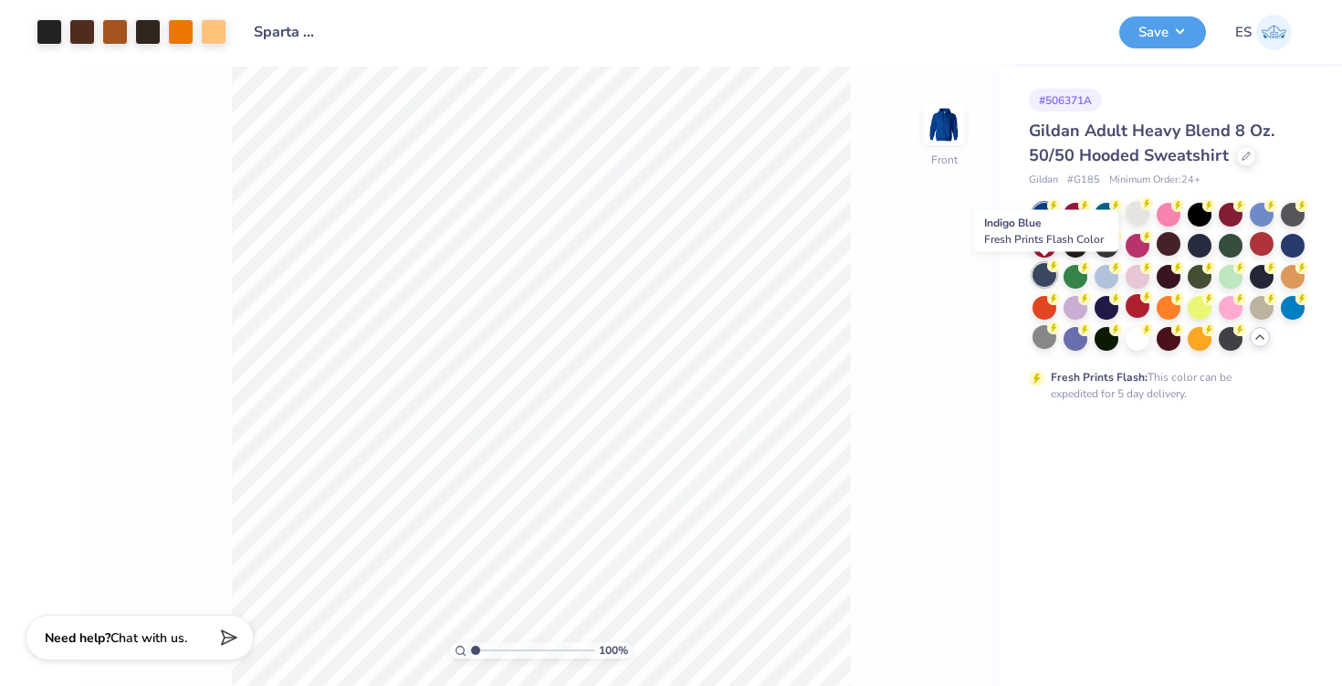
click at [1050, 277] on div at bounding box center [1044, 275] width 24 height 24
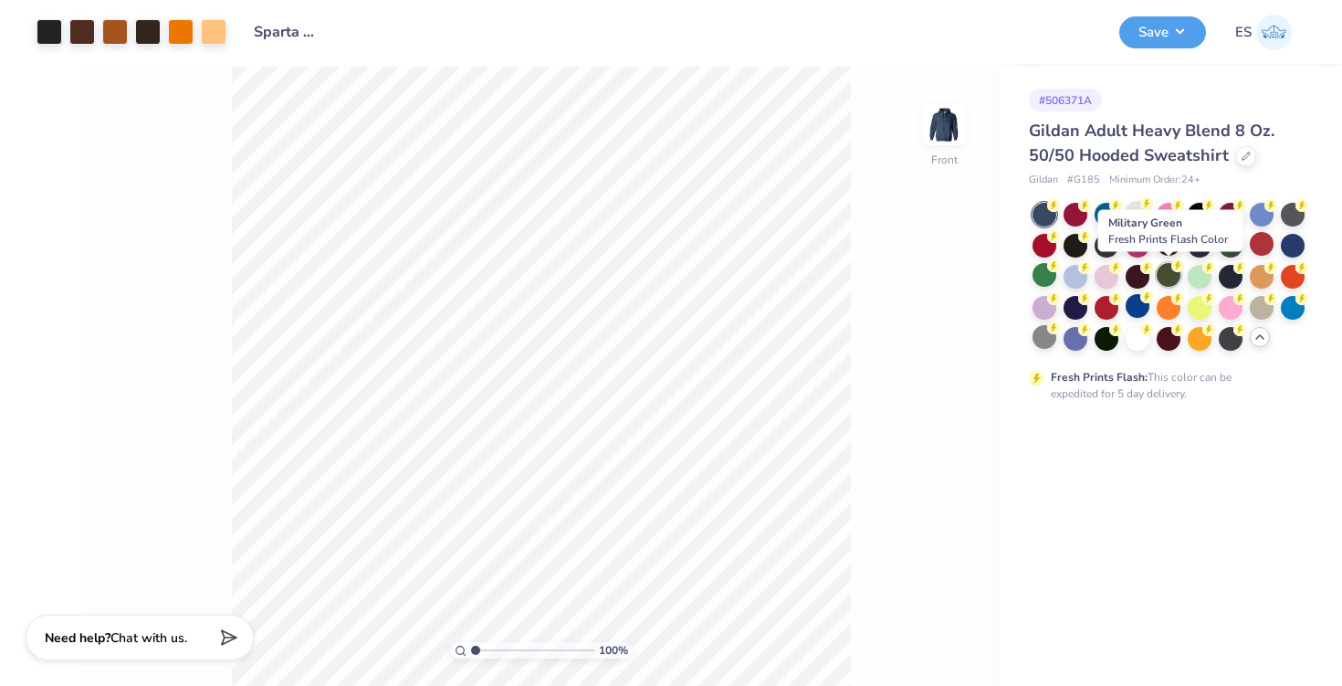
click at [1163, 278] on div at bounding box center [1169, 275] width 24 height 24
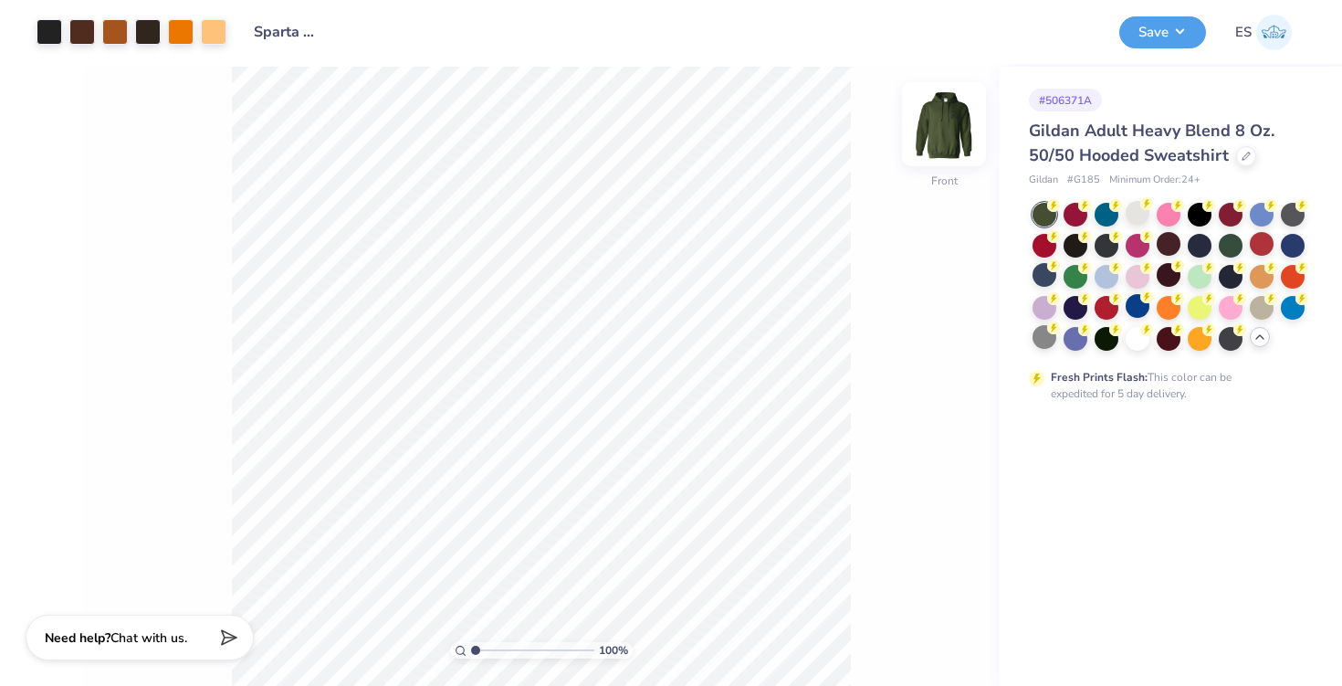
click at [950, 120] on img at bounding box center [943, 124] width 73 height 73
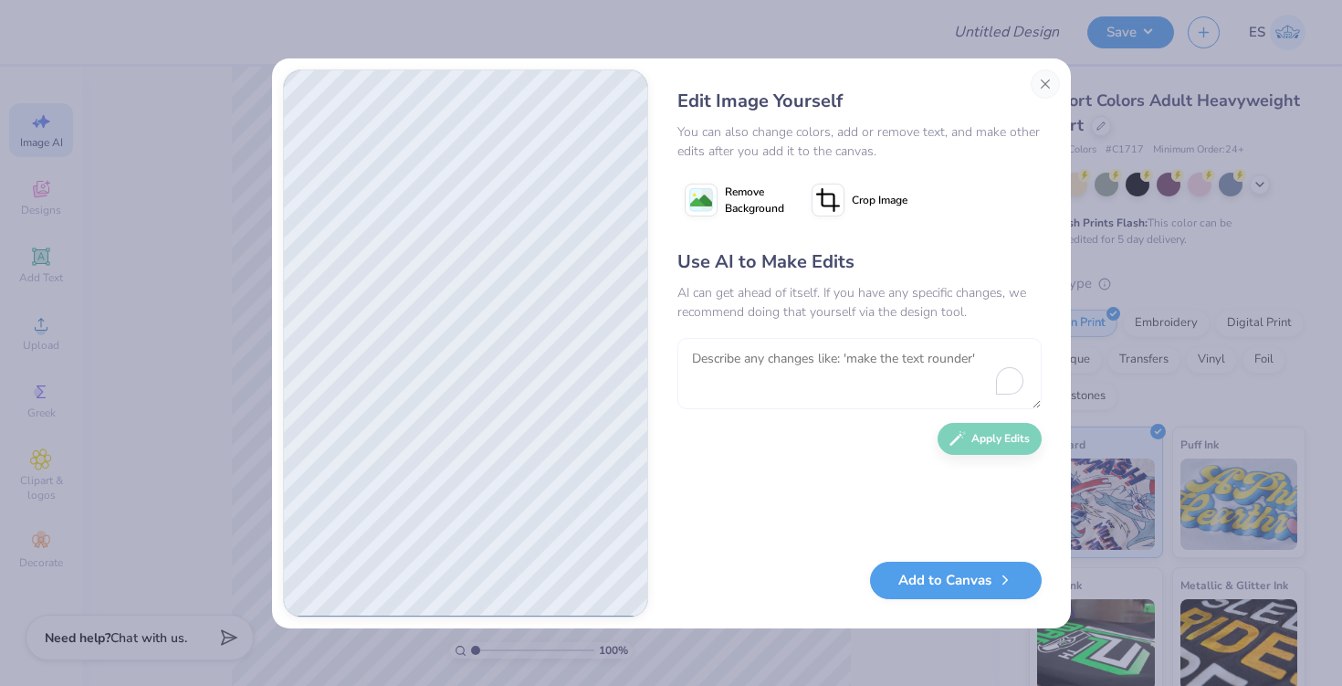
click at [790, 366] on textarea "To enrich screen reader interactions, please activate Accessibility in Grammarl…" at bounding box center [859, 373] width 364 height 71
type textarea "a"
type textarea "make the heart an outline thats not filled, and try a new font for "Preschool""
click at [996, 447] on button "Apply Edits" at bounding box center [990, 434] width 104 height 32
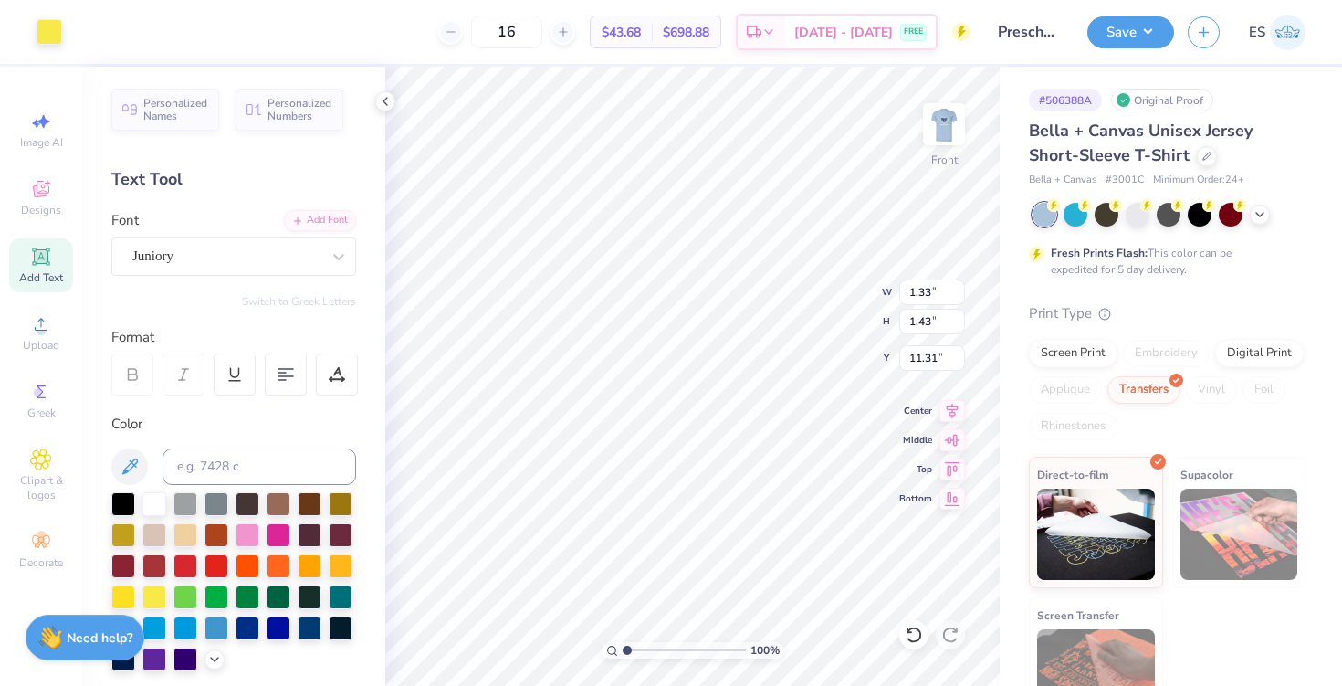
type input "11.22"
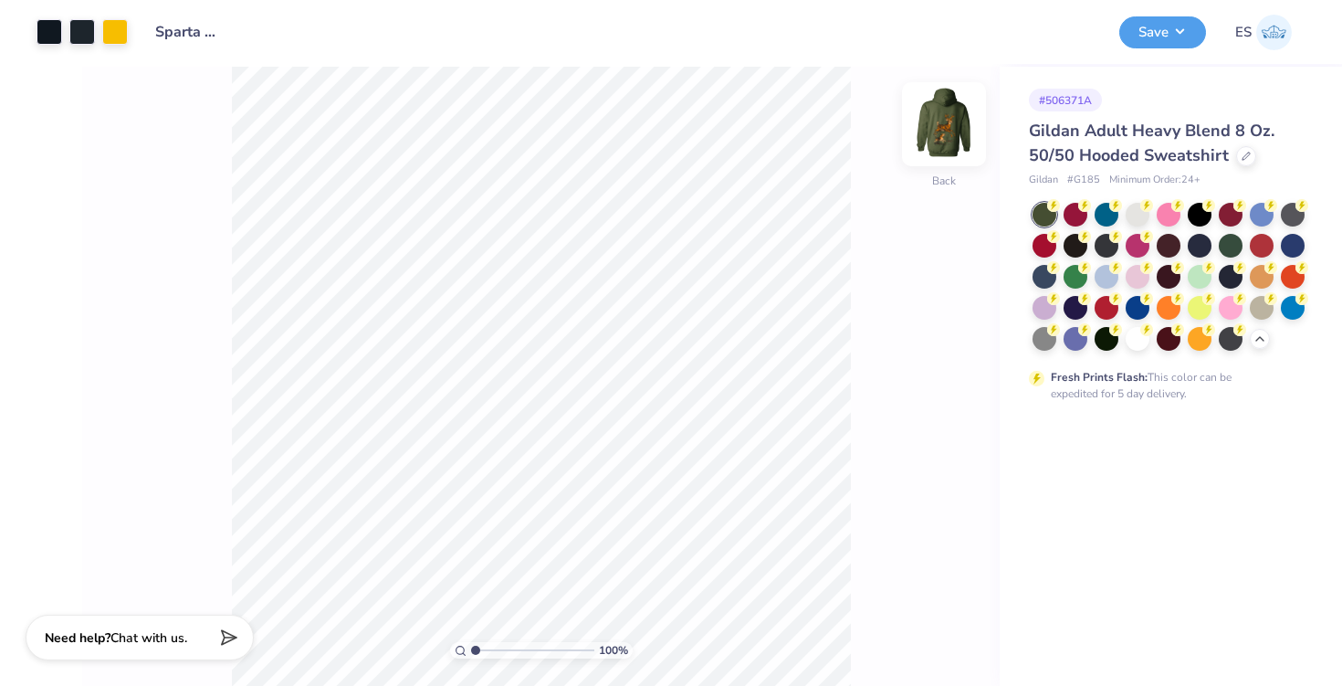
click at [929, 135] on img at bounding box center [943, 124] width 73 height 73
click at [947, 141] on img at bounding box center [943, 124] width 73 height 73
